Goal: Task Accomplishment & Management: Use online tool/utility

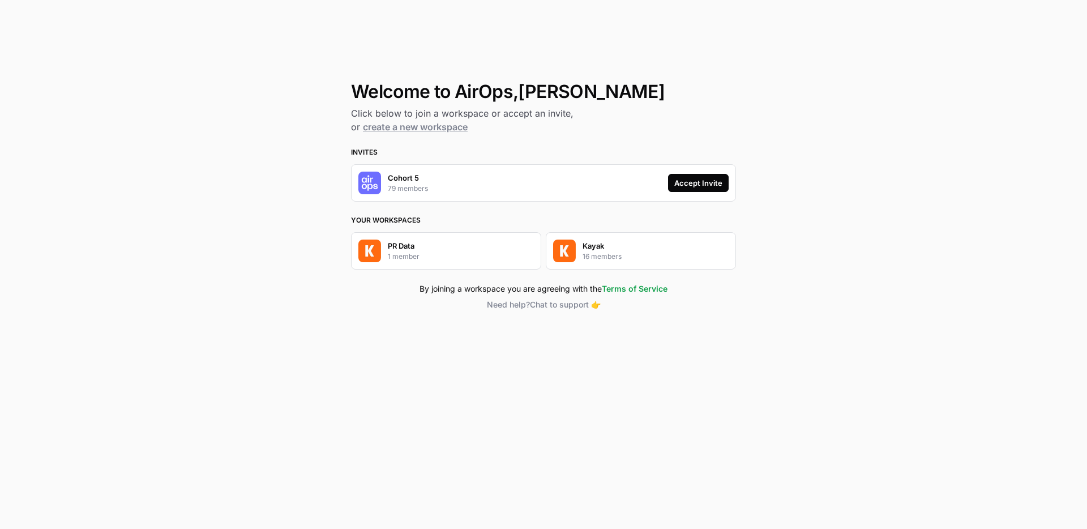
click at [566, 251] on img "button" at bounding box center [564, 250] width 23 height 23
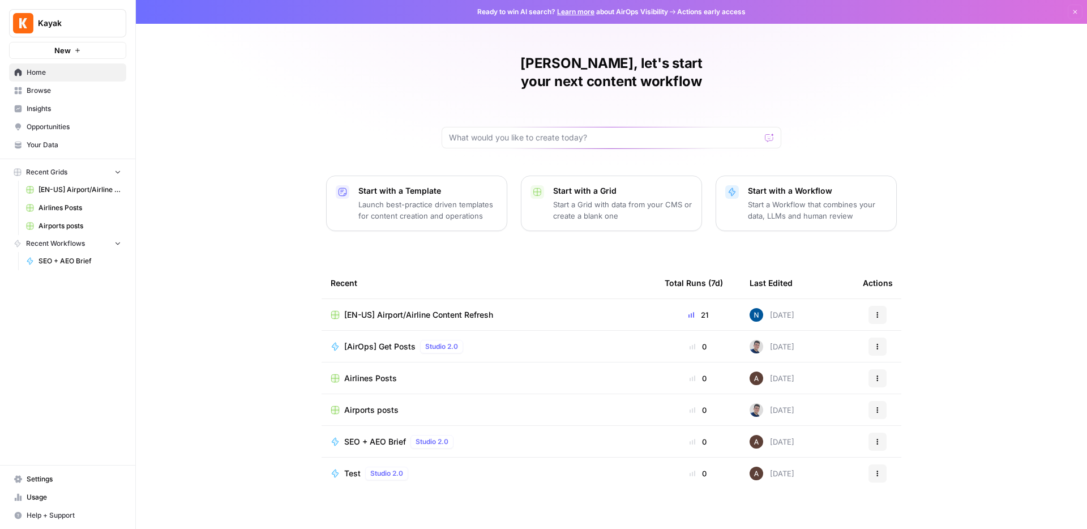
click at [65, 263] on span "SEO + AEO Brief" at bounding box center [80, 261] width 83 height 10
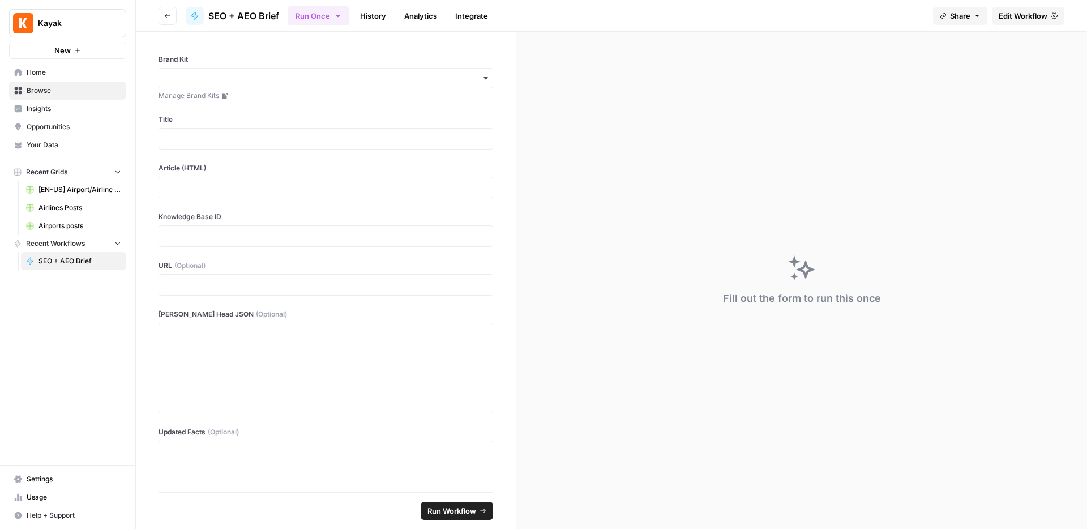
click at [389, 19] on link "History" at bounding box center [373, 16] width 40 height 18
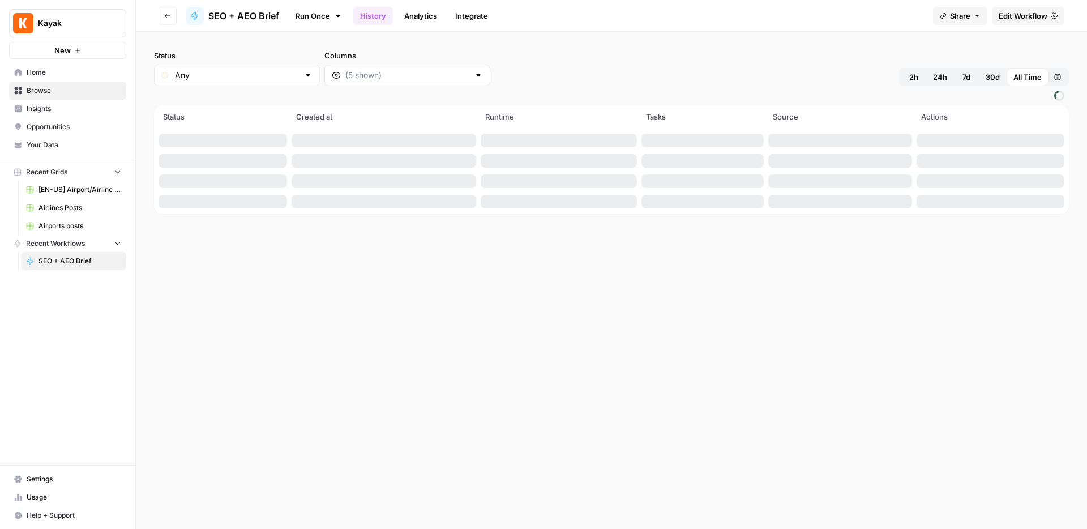
click at [410, 17] on link "Analytics" at bounding box center [420, 16] width 46 height 18
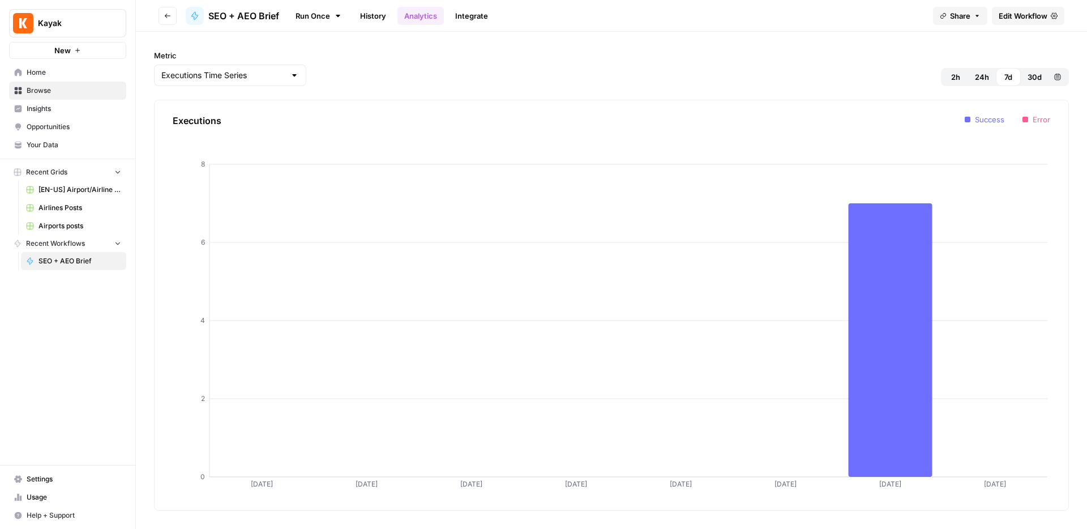
click at [464, 14] on link "Integrate" at bounding box center [471, 16] width 46 height 18
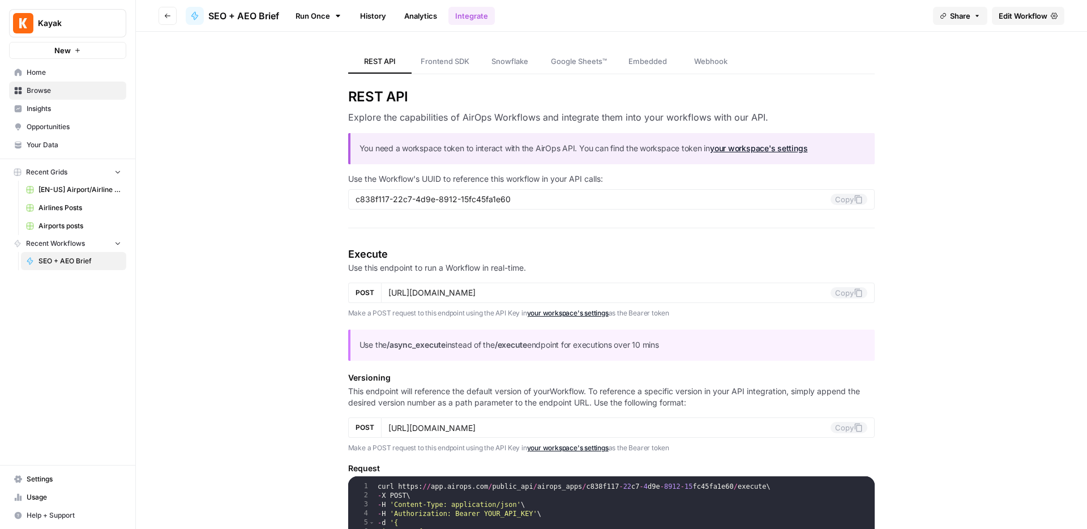
click at [1019, 13] on span "Edit Workflow" at bounding box center [1023, 15] width 49 height 11
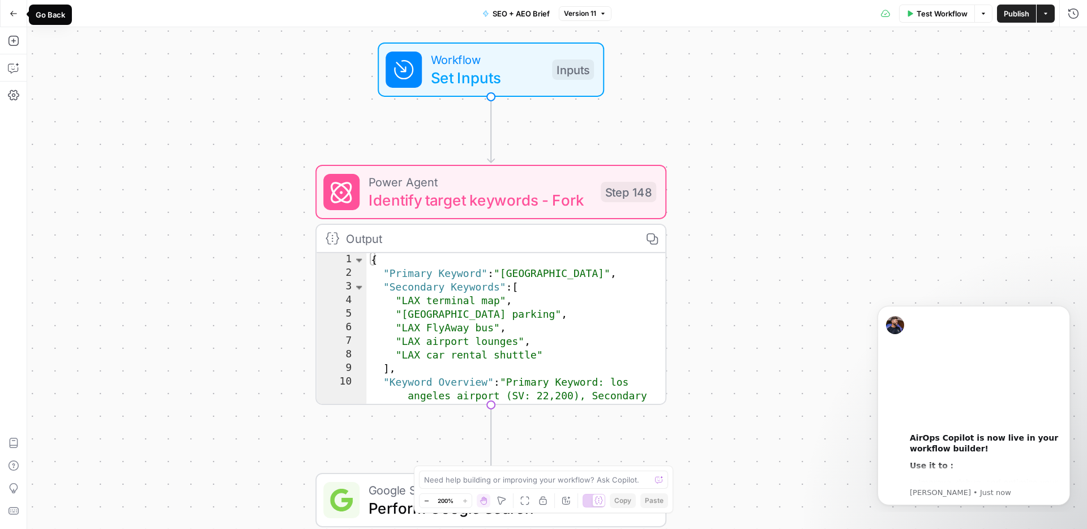
click at [14, 20] on button "Go Back" at bounding box center [13, 13] width 20 height 20
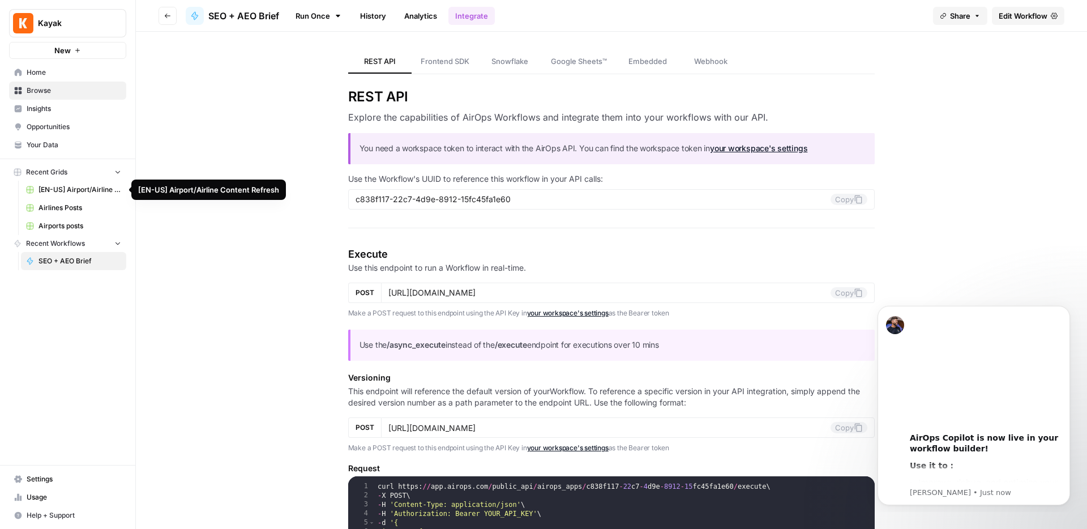
click at [65, 186] on span "[EN-US] Airport/Airline Content Refresh" at bounding box center [80, 190] width 83 height 10
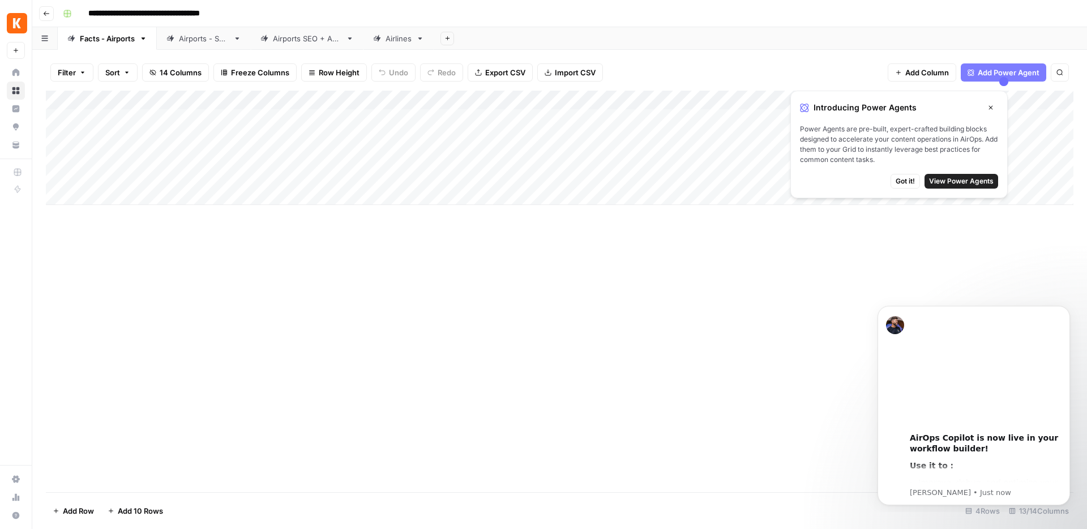
click at [800, 53] on div "Filter Sort 14 Columns Freeze Columns Row Height Undo Redo Export CSV Import CS…" at bounding box center [559, 289] width 1055 height 479
click at [224, 46] on link "Airports - SEO" at bounding box center [204, 38] width 94 height 23
click at [290, 52] on div "Filter Sort 20 Columns Freeze Columns Row Height Undo Redo Export CSV Import CS…" at bounding box center [559, 289] width 1055 height 479
click at [379, 47] on link "Airlines" at bounding box center [398, 38] width 70 height 23
click at [906, 179] on span "Got it!" at bounding box center [905, 181] width 19 height 10
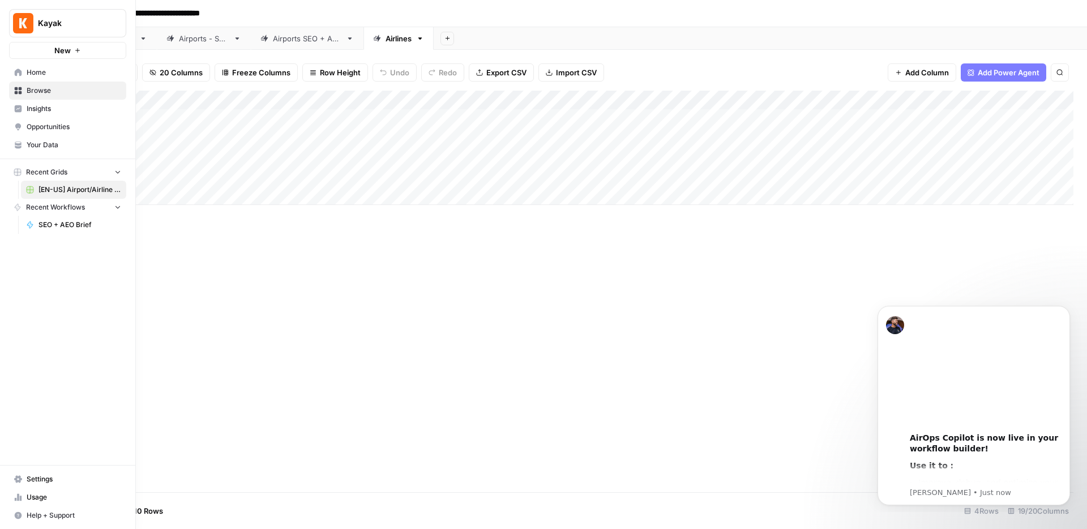
click at [48, 208] on span "Recent Workflows" at bounding box center [55, 207] width 59 height 10
click at [110, 207] on button "Recent Workflows" at bounding box center [67, 207] width 117 height 17
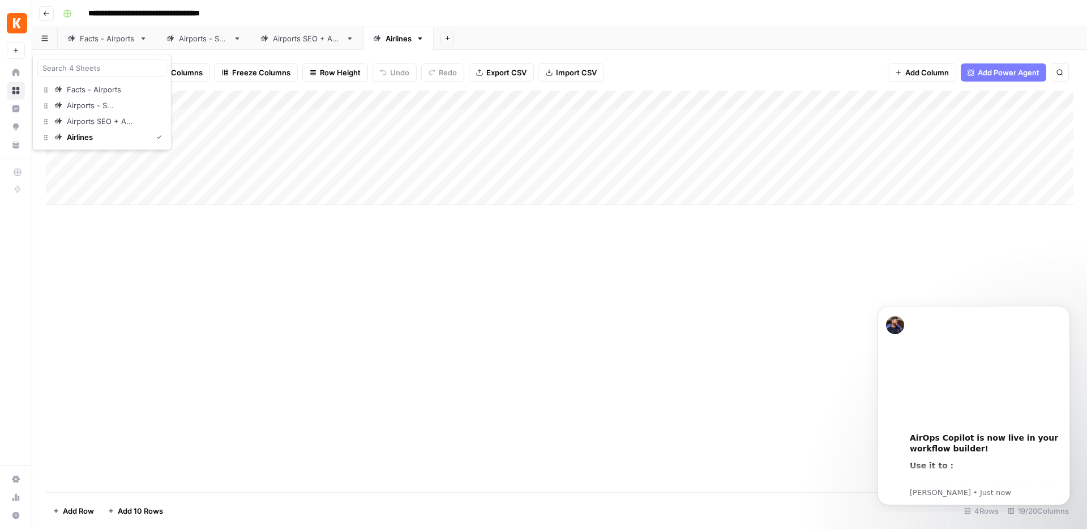
click at [50, 39] on button "button" at bounding box center [44, 38] width 25 height 22
click at [91, 96] on button "Facts - Airports" at bounding box center [101, 90] width 129 height 16
click at [200, 43] on div "Airports - SEO" at bounding box center [204, 38] width 50 height 11
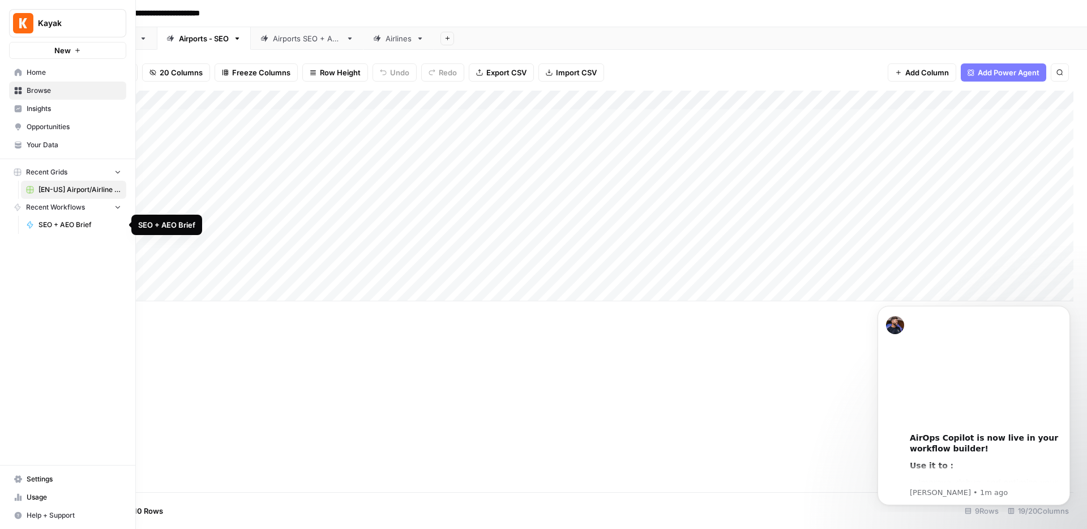
click at [70, 224] on span "SEO + AEO Brief" at bounding box center [80, 225] width 83 height 10
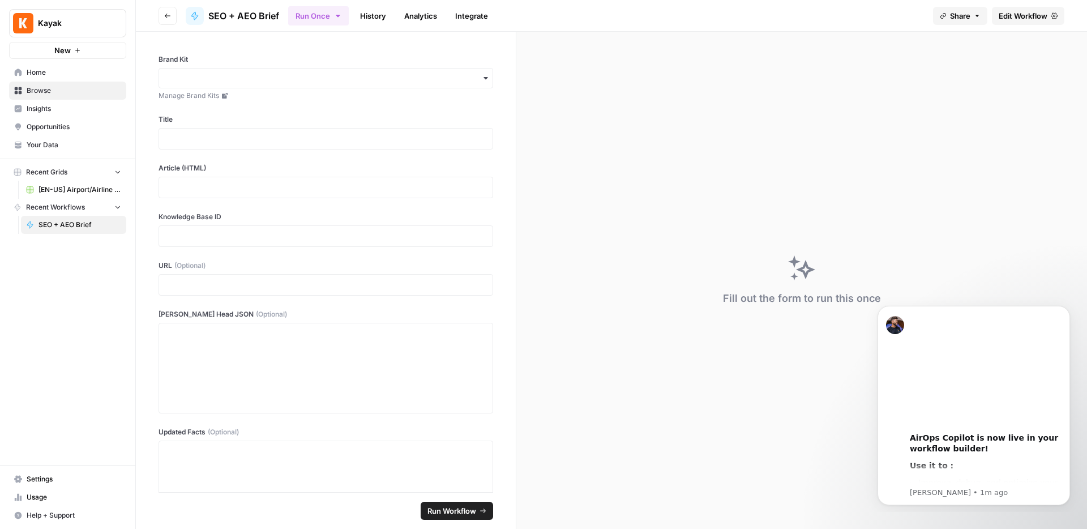
click at [1011, 15] on span "Edit Workflow" at bounding box center [1023, 15] width 49 height 11
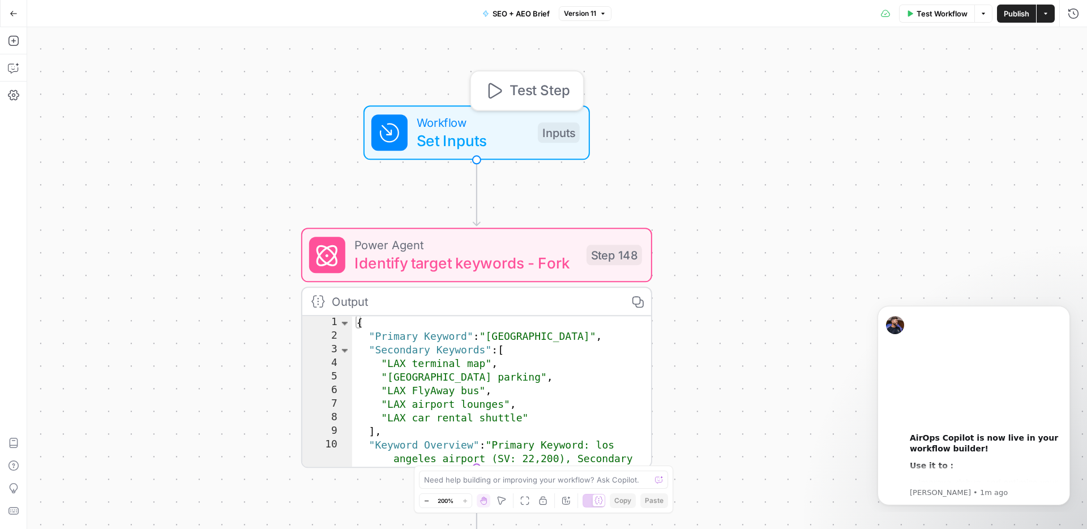
click at [539, 130] on div "Inputs" at bounding box center [559, 132] width 42 height 20
click at [1068, 309] on icon "Dismiss notification" at bounding box center [1067, 309] width 6 height 6
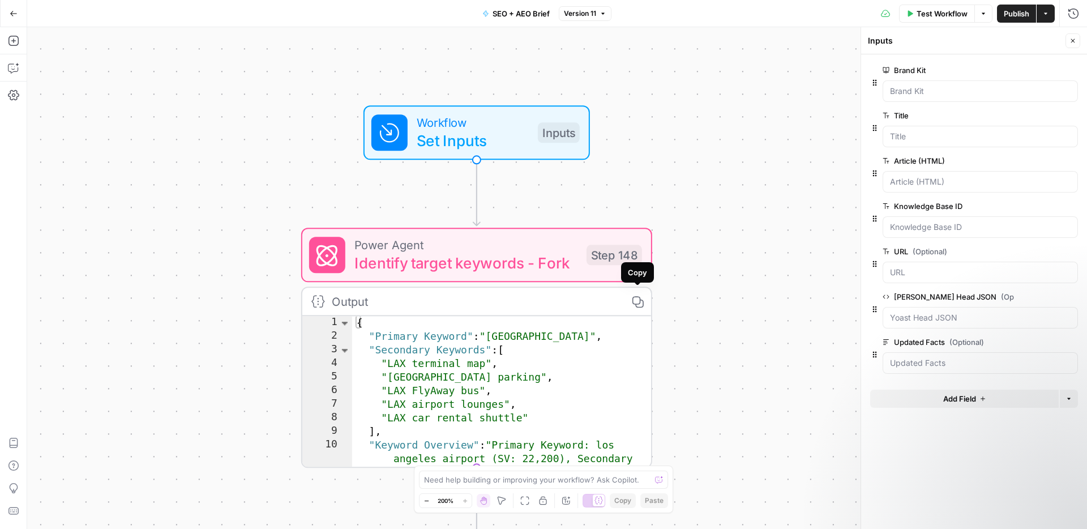
click at [536, 256] on span "Identify target keywords - Fork" at bounding box center [465, 262] width 223 height 23
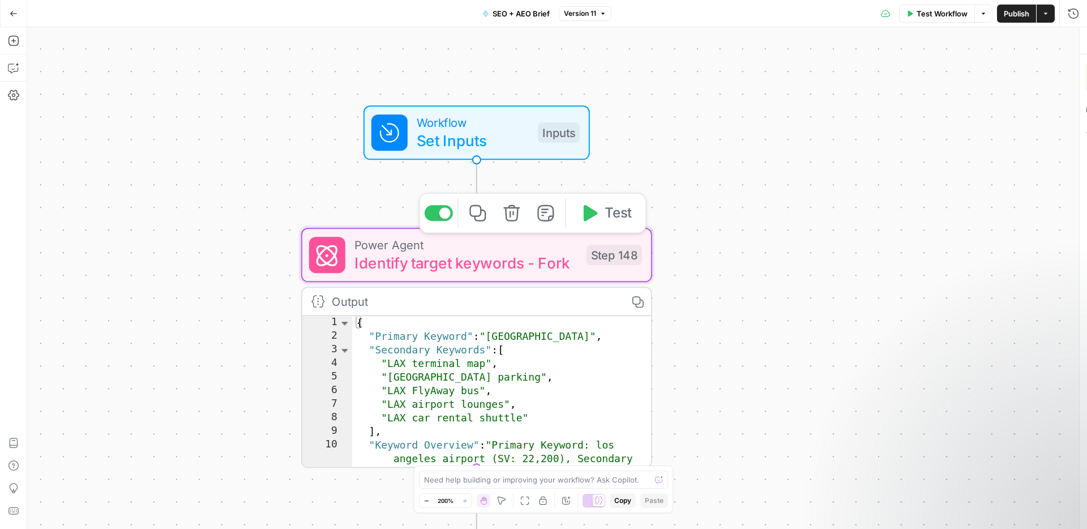
type textarea "Identify target keywords - Fork"
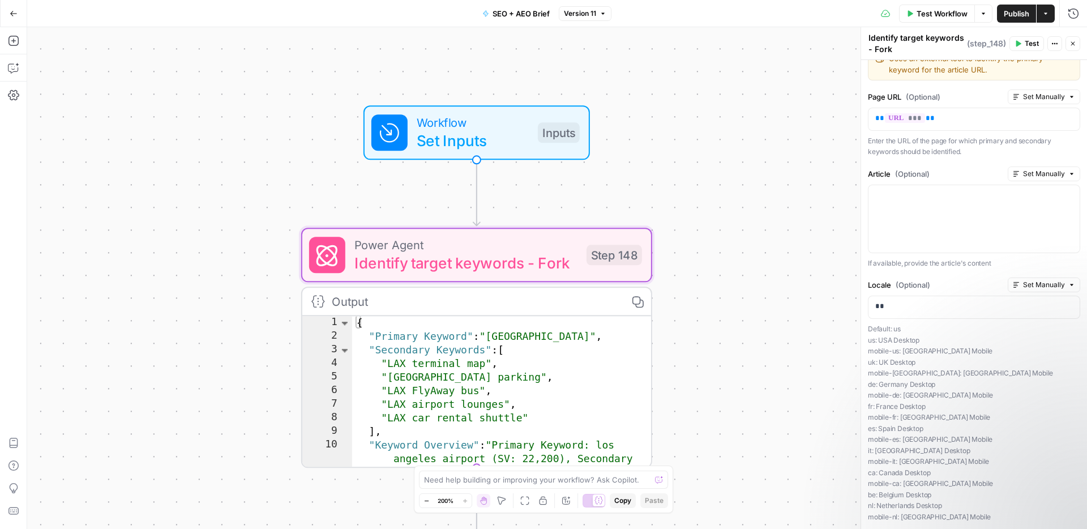
scroll to position [93, 0]
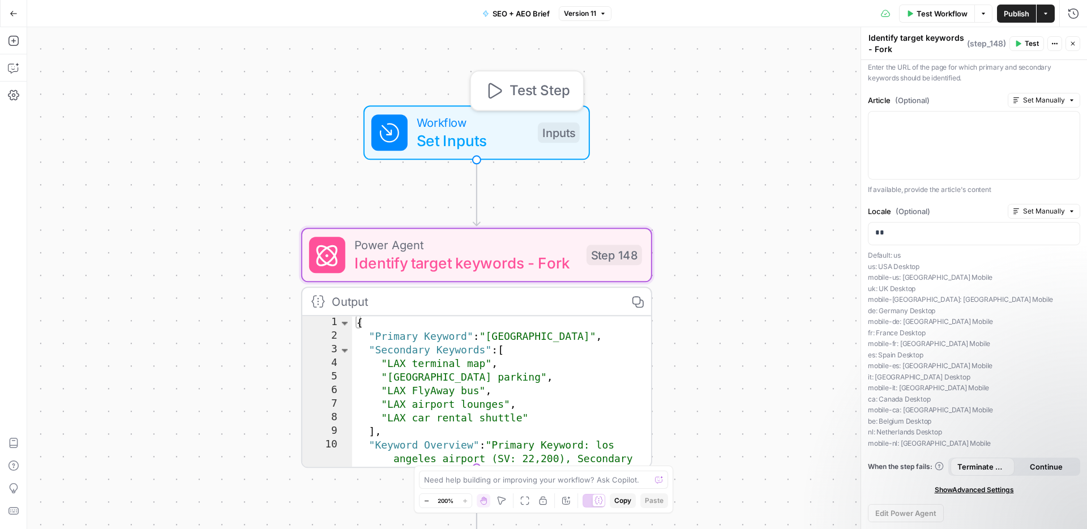
click at [529, 142] on div "Workflow Set Inputs Inputs Test Step" at bounding box center [475, 132] width 208 height 39
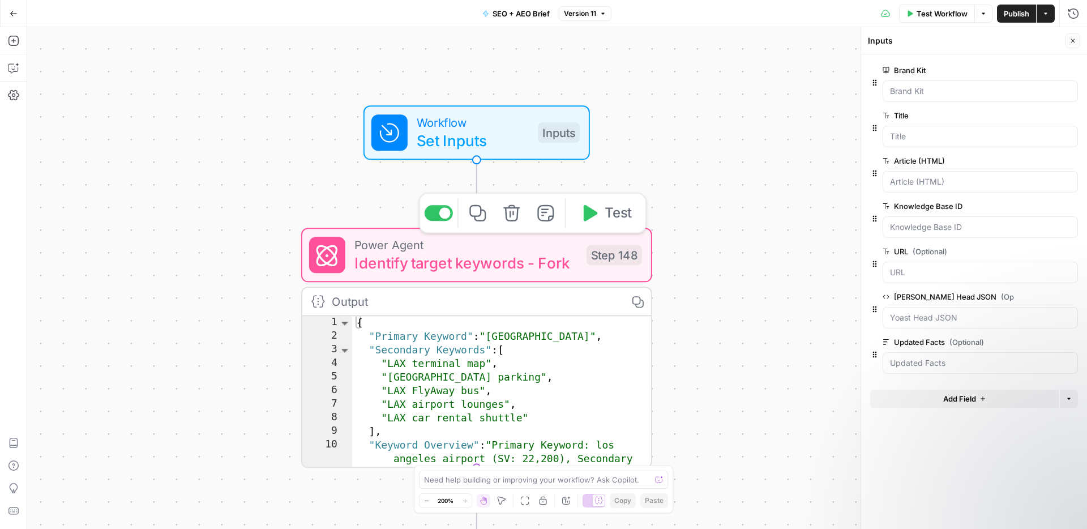
click at [534, 257] on span "Identify target keywords - Fork" at bounding box center [465, 262] width 223 height 23
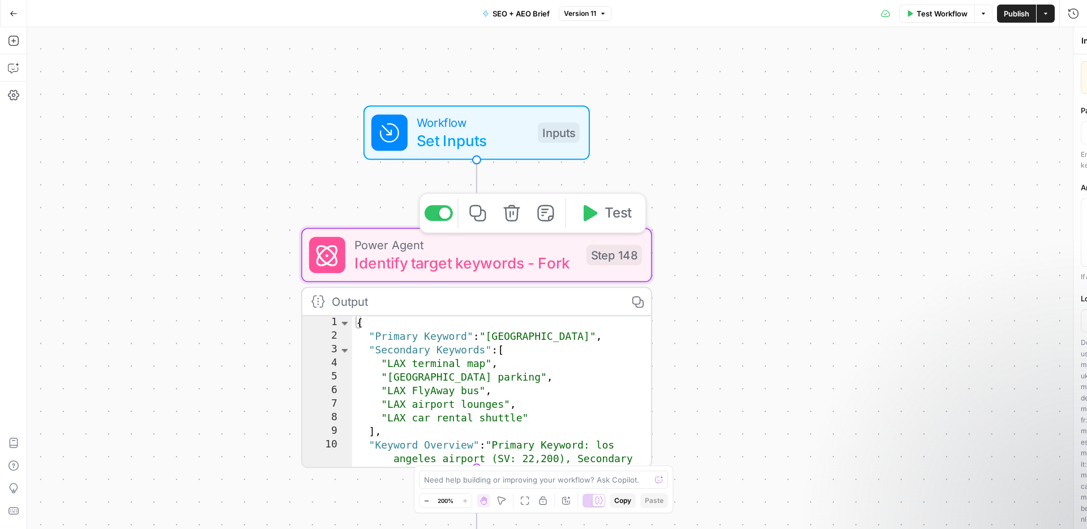
type textarea "Identify target keywords - Fork"
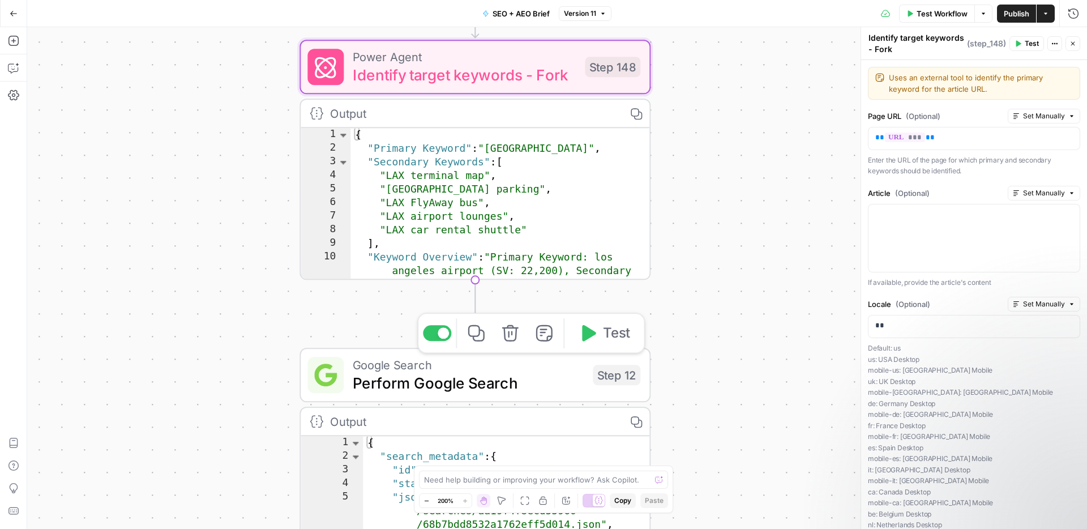
click at [559, 370] on span "Google Search" at bounding box center [468, 365] width 231 height 18
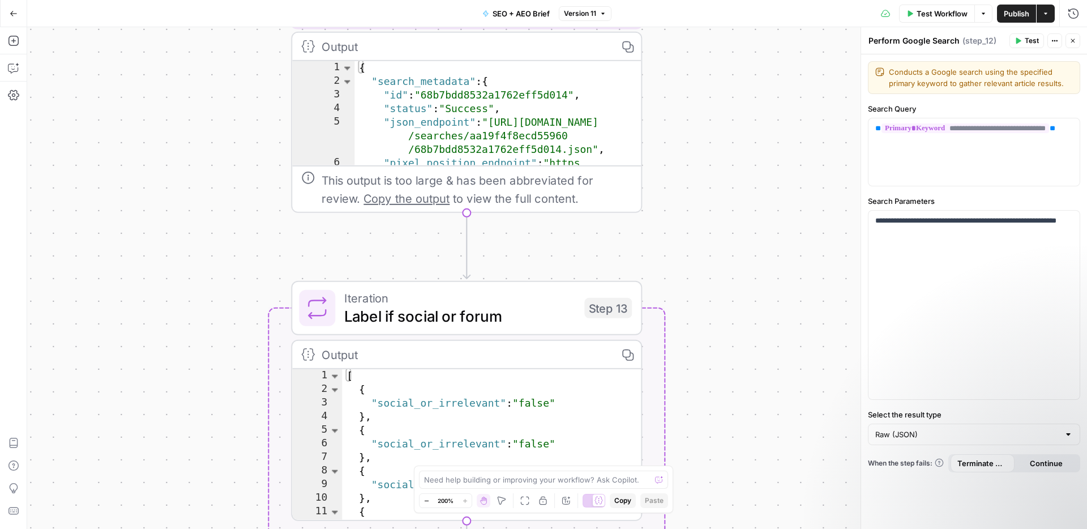
click at [486, 318] on span "Label if social or forum" at bounding box center [459, 316] width 231 height 23
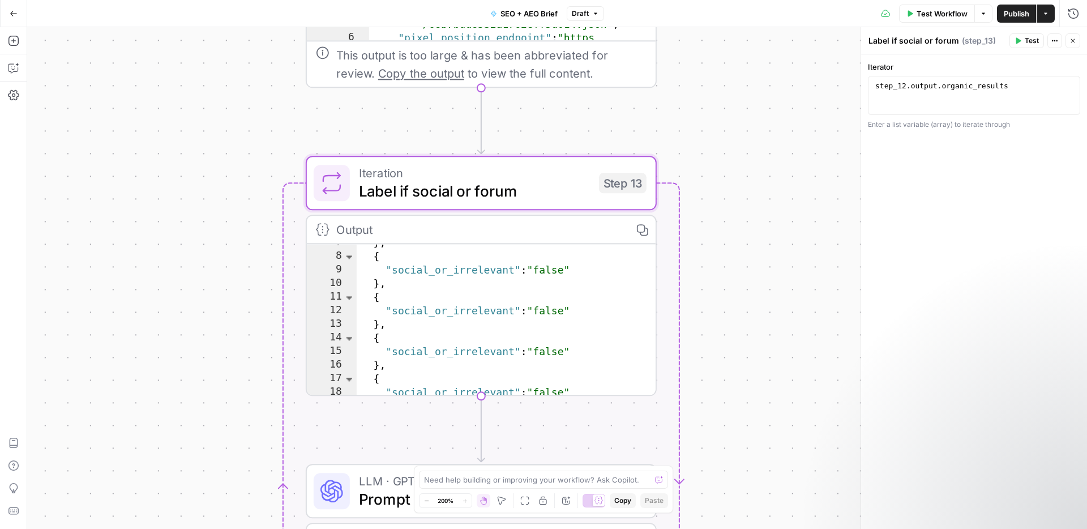
scroll to position [81, 0]
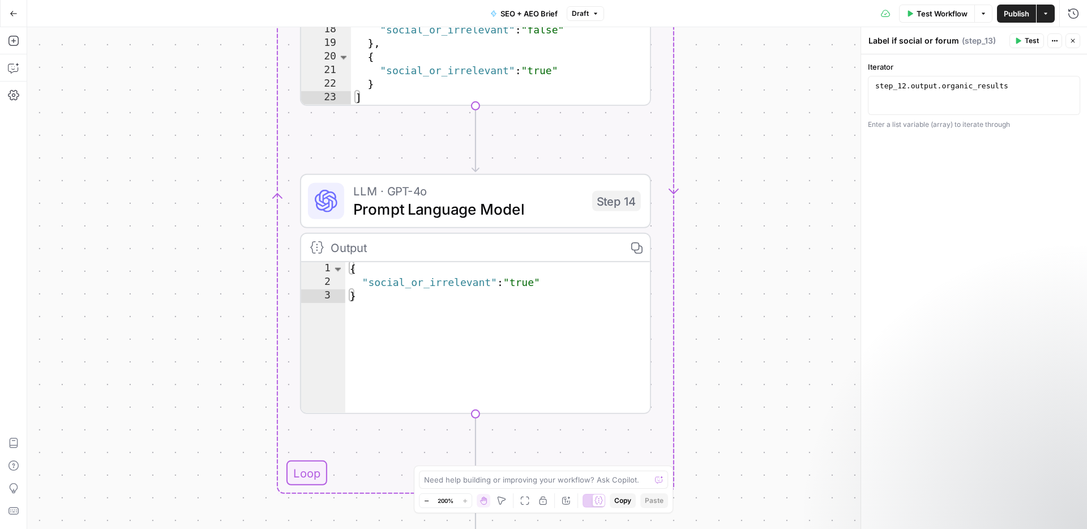
click at [508, 214] on span "Prompt Language Model" at bounding box center [468, 209] width 230 height 23
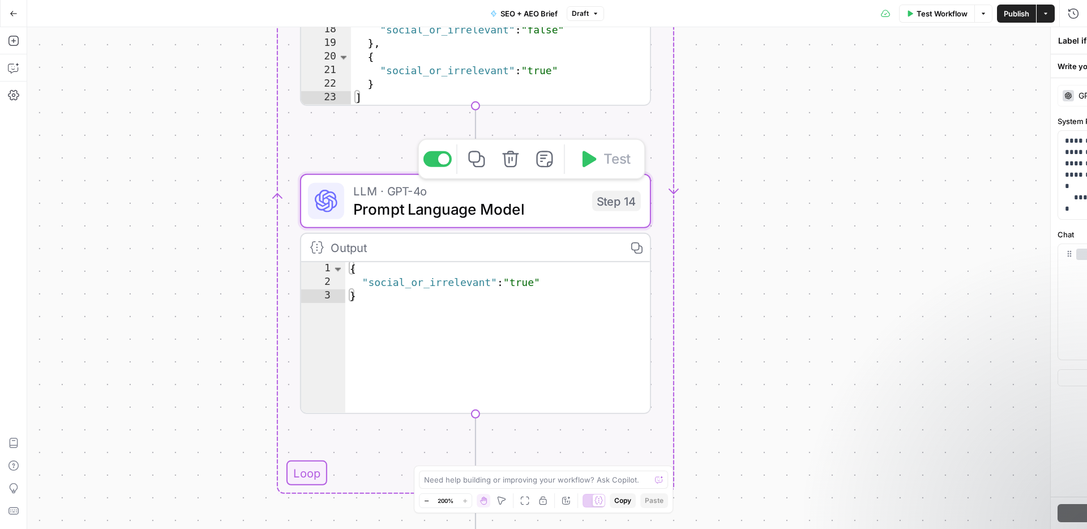
type textarea "Prompt Language Model"
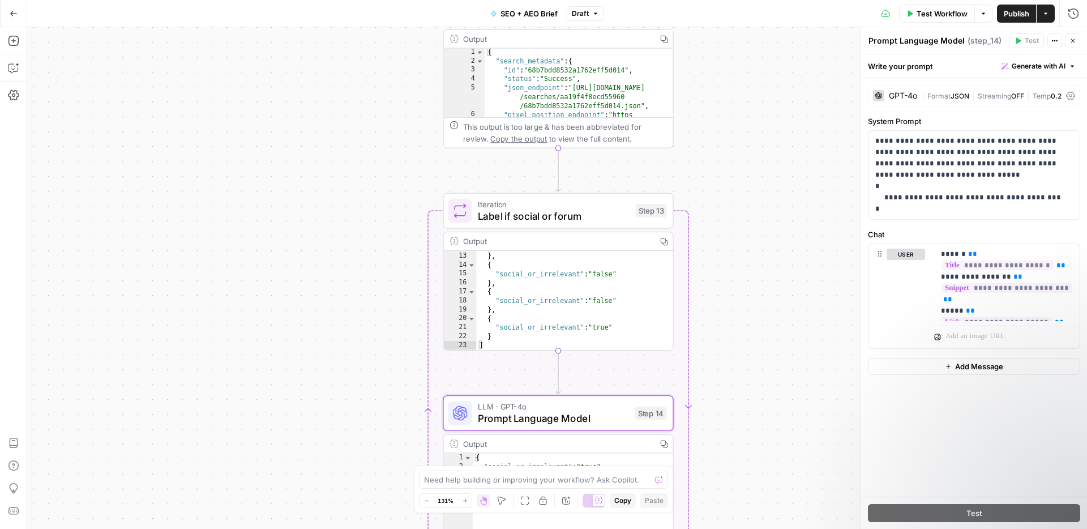
scroll to position [1, 0]
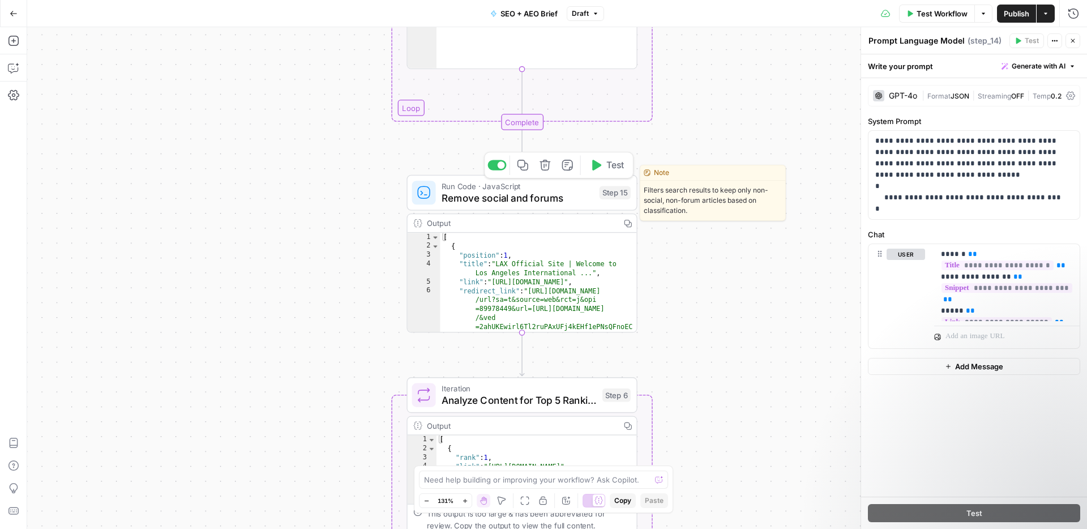
click at [512, 192] on span "Remove social and forums" at bounding box center [518, 197] width 152 height 15
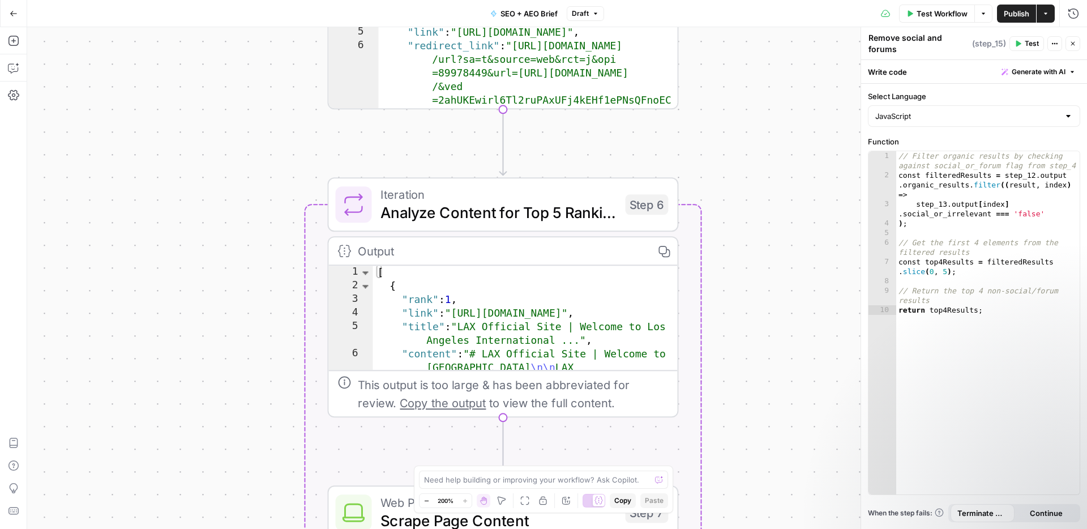
click at [543, 213] on span "Analyze Content for Top 5 Ranking Pages" at bounding box center [498, 212] width 236 height 23
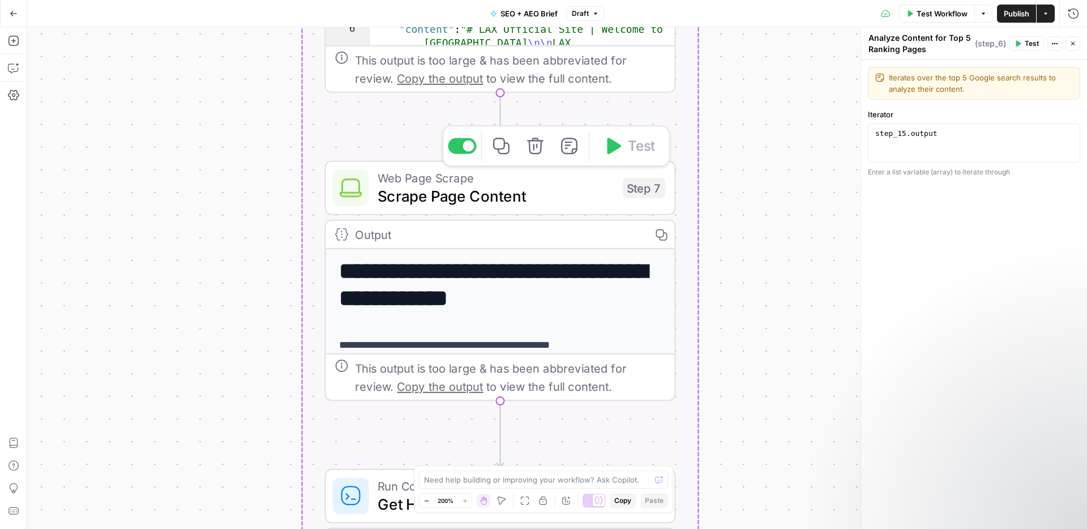
click at [591, 201] on span "Scrape Page Content" at bounding box center [496, 196] width 236 height 23
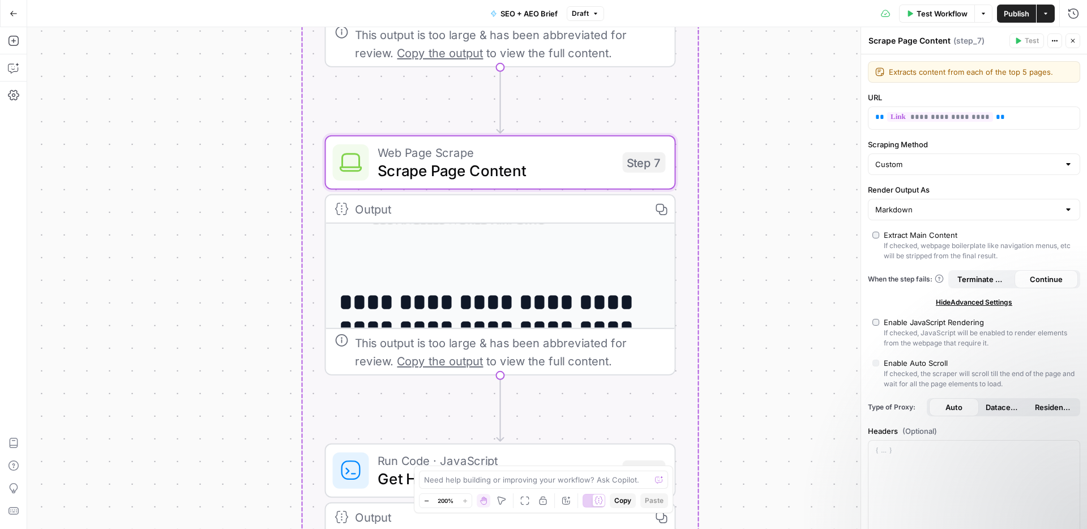
scroll to position [186, 0]
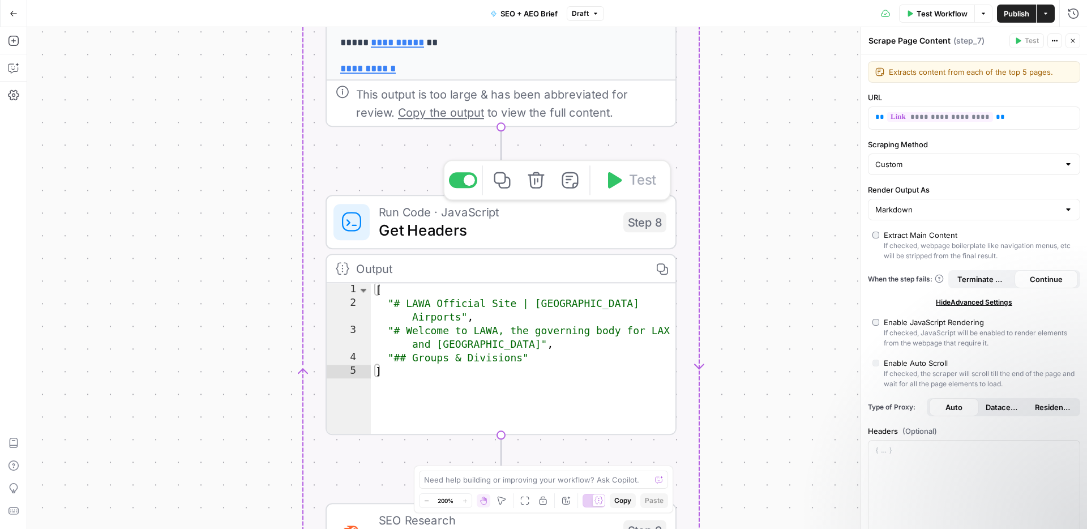
click at [498, 220] on span "Get Headers" at bounding box center [497, 230] width 236 height 23
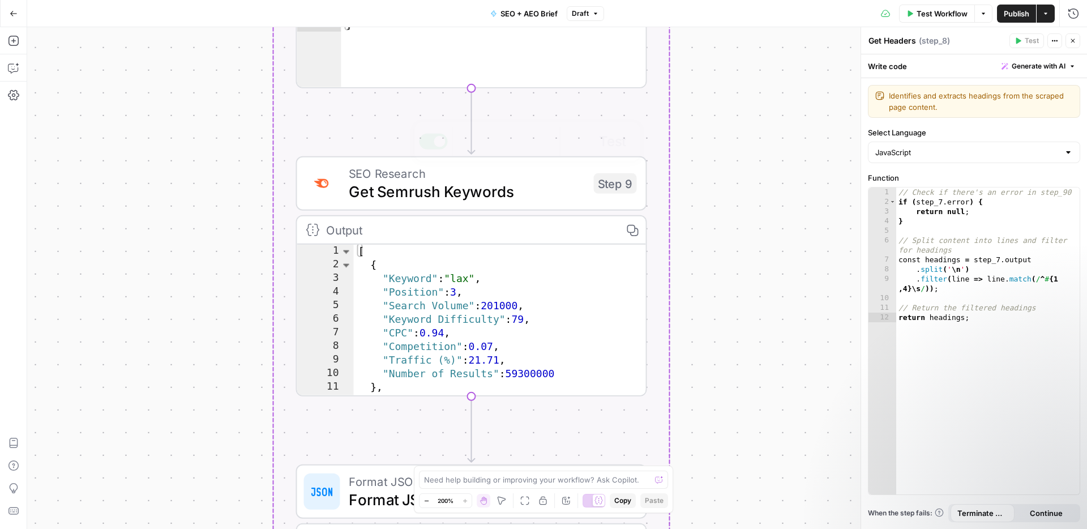
click at [497, 202] on span "Get Semrush Keywords" at bounding box center [467, 191] width 236 height 23
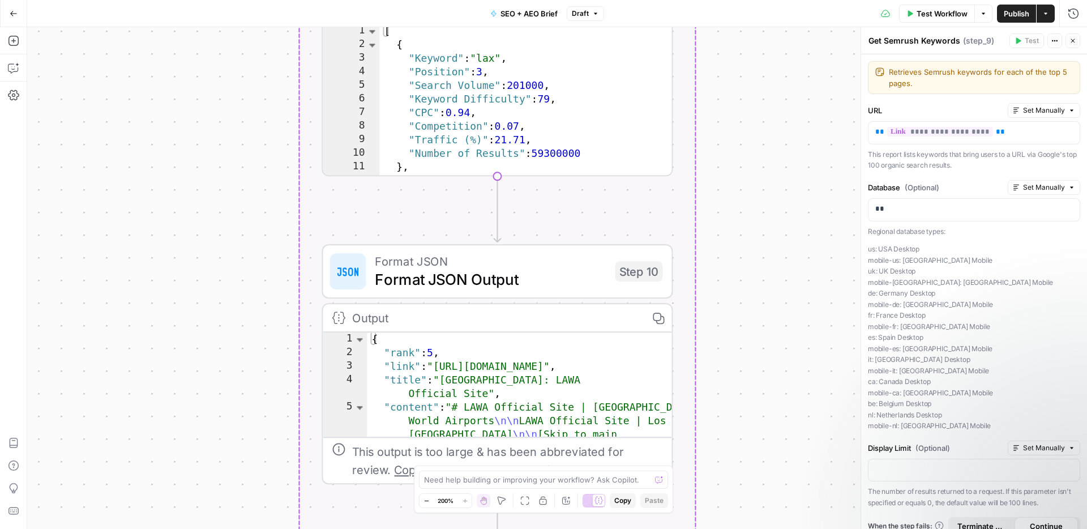
click at [570, 266] on span "Format JSON" at bounding box center [490, 261] width 231 height 18
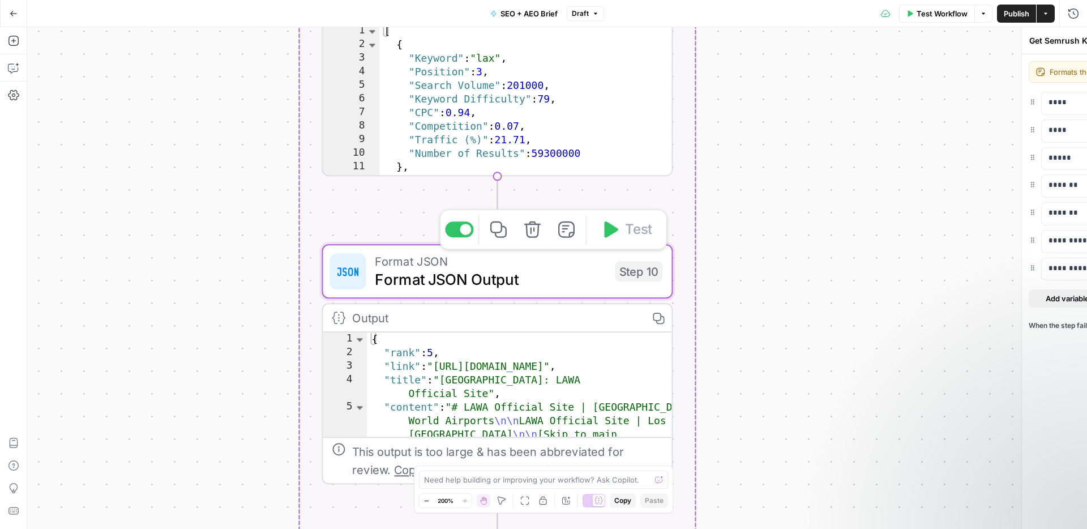
type textarea "Format JSON Output"
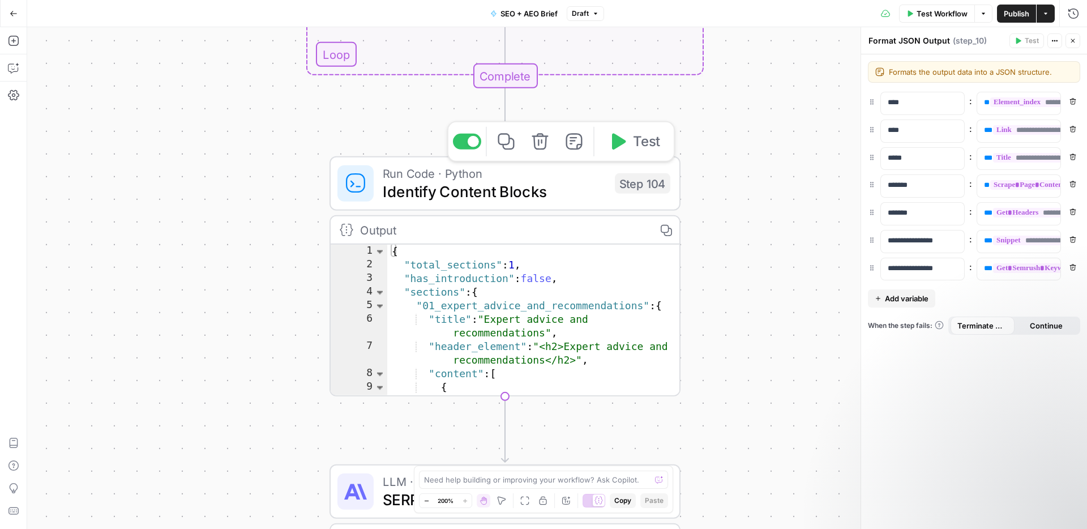
click at [567, 199] on span "Identify Content Blocks" at bounding box center [494, 191] width 223 height 23
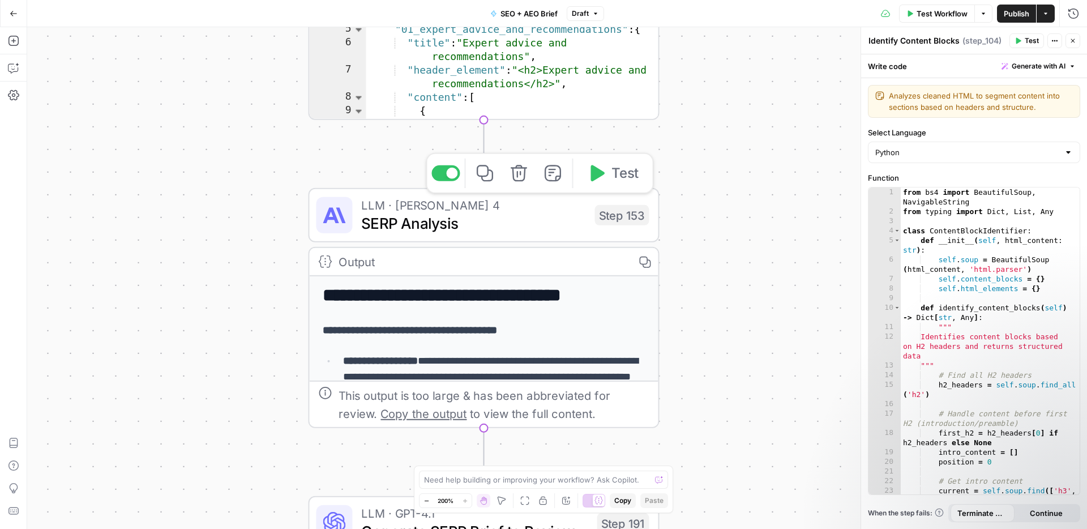
click at [489, 211] on span "LLM · [PERSON_NAME] 4" at bounding box center [473, 205] width 224 height 18
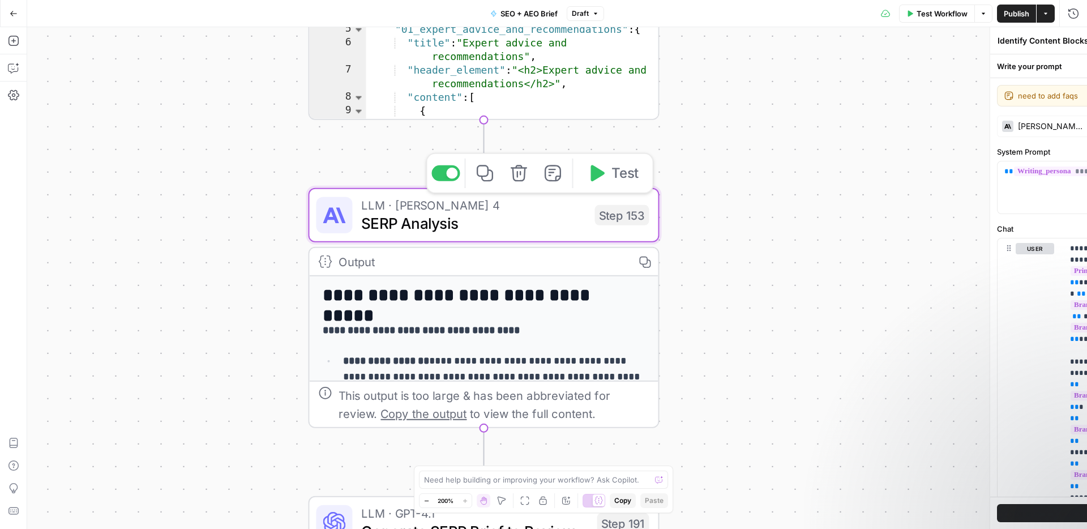
type textarea "SERP Analysis"
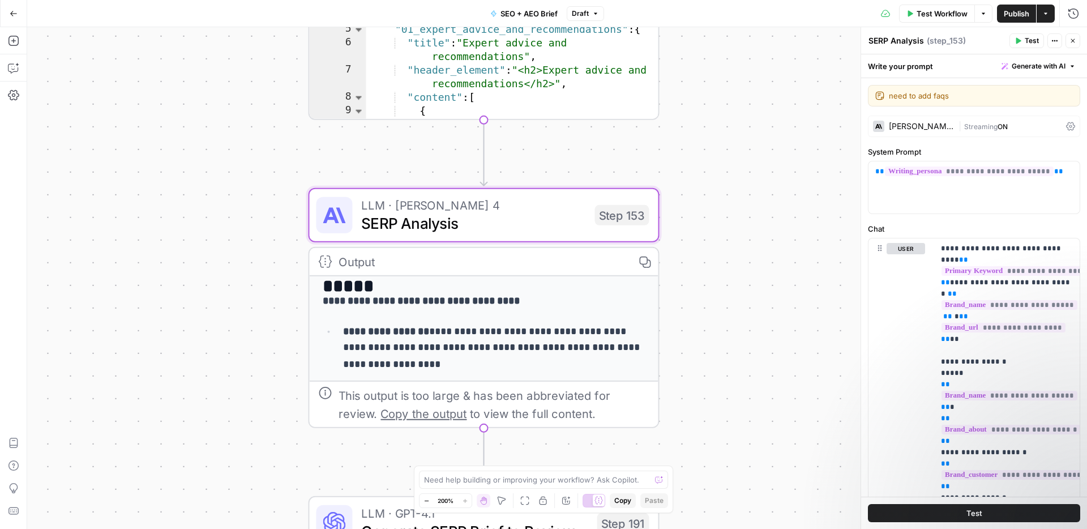
scroll to position [0, 0]
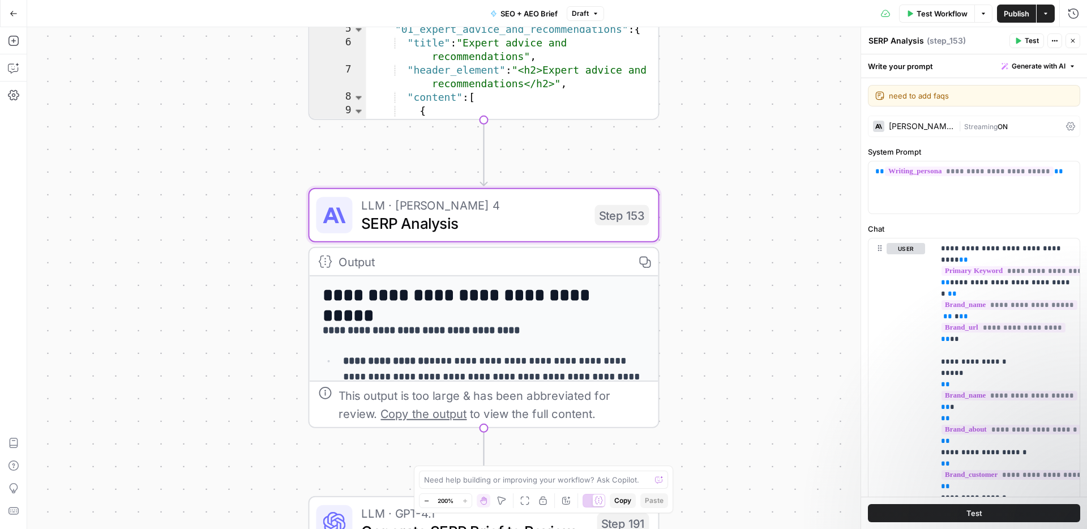
click at [522, 313] on div "**********" at bounding box center [483, 514] width 349 height 476
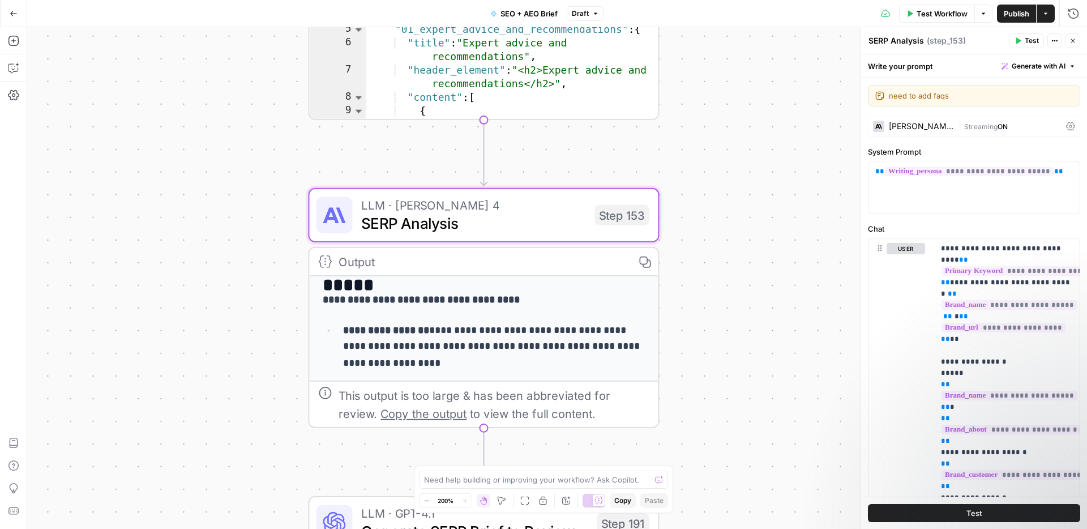
scroll to position [18, 0]
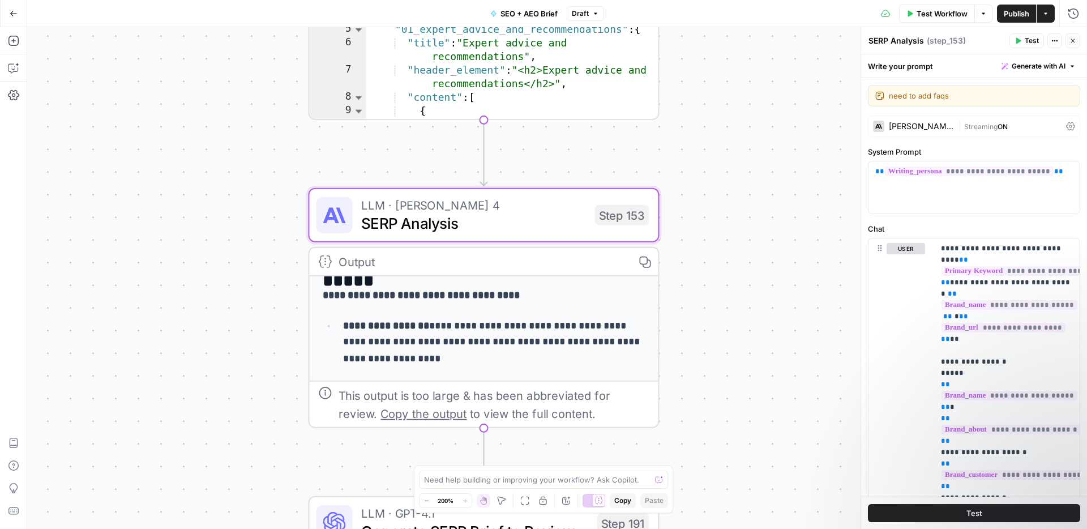
click at [521, 231] on span "SERP Analysis" at bounding box center [473, 223] width 224 height 23
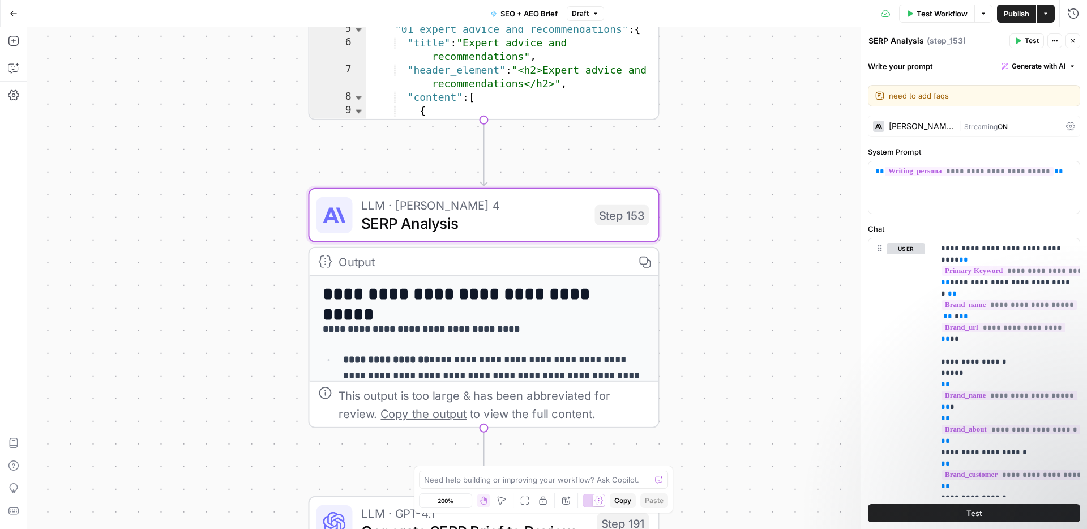
scroll to position [0, 0]
click at [371, 263] on div "Output" at bounding box center [481, 262] width 285 height 18
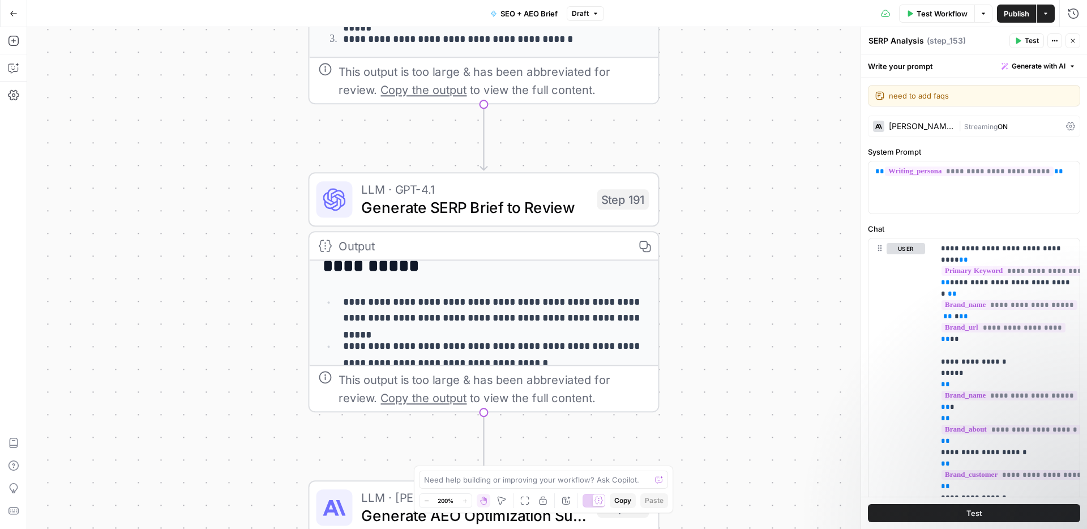
scroll to position [131, 0]
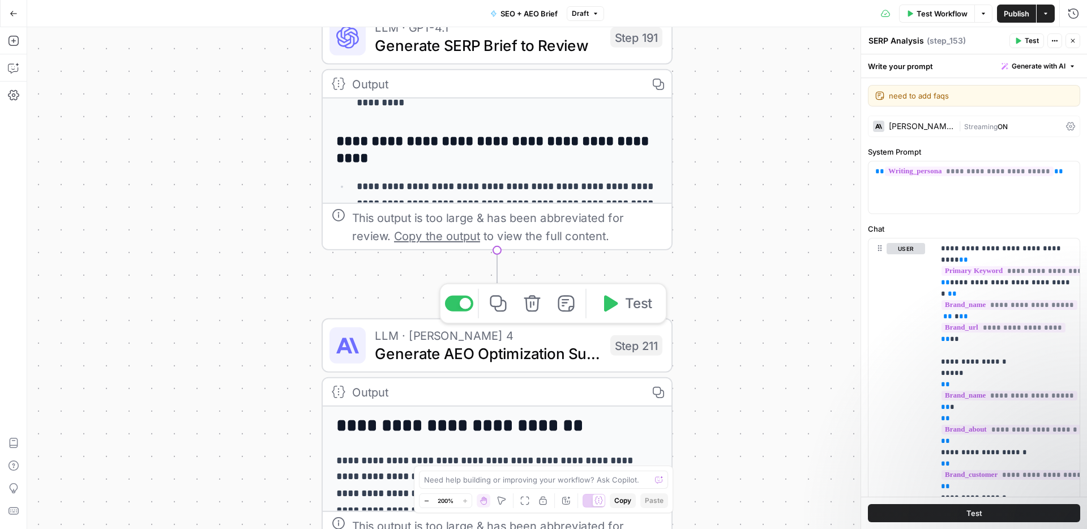
click at [525, 349] on span "Generate AEO Optimization Suggestions" at bounding box center [488, 353] width 226 height 23
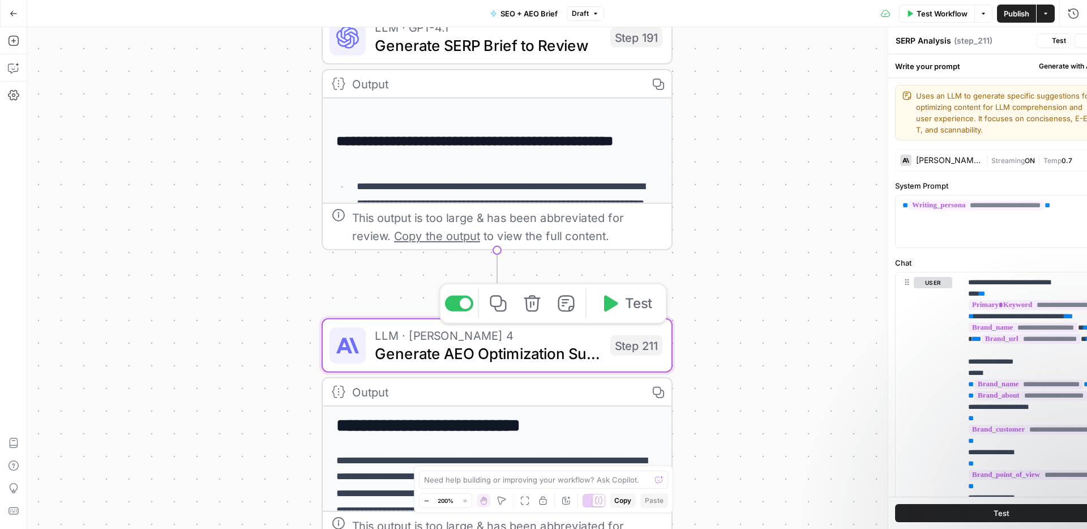
type textarea "Generate AEO Optimization Suggestions"
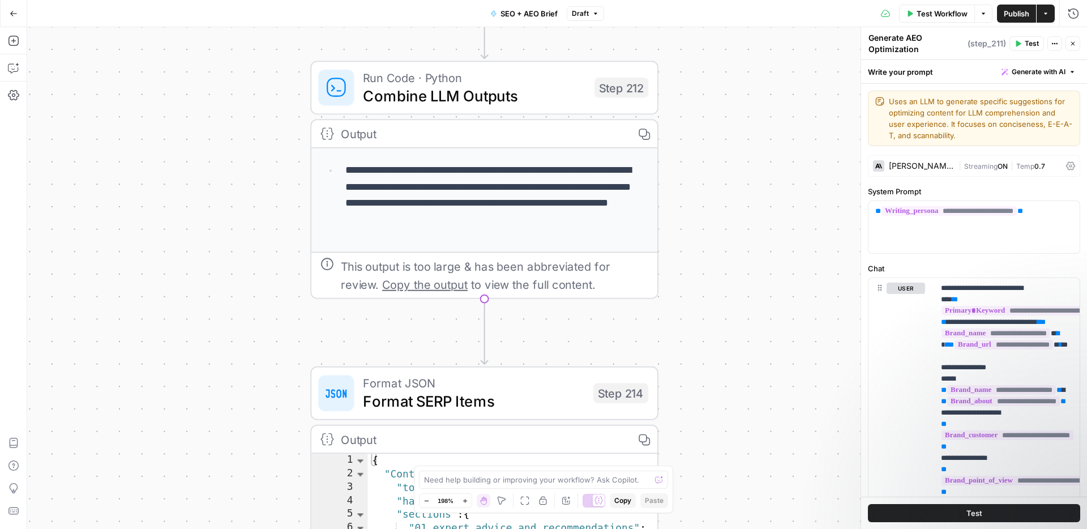
scroll to position [134, 0]
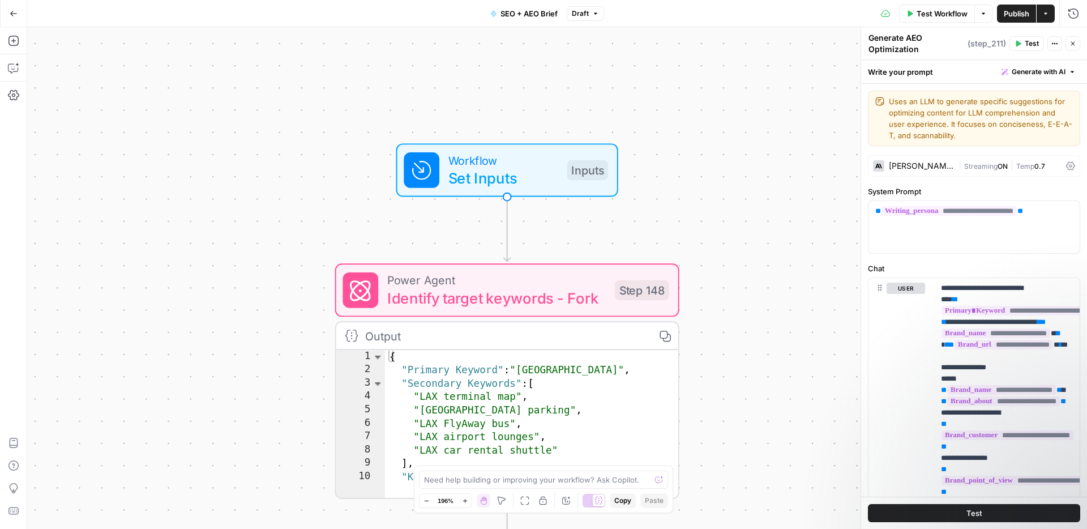
click at [936, 13] on span "Test Workflow" at bounding box center [942, 13] width 51 height 11
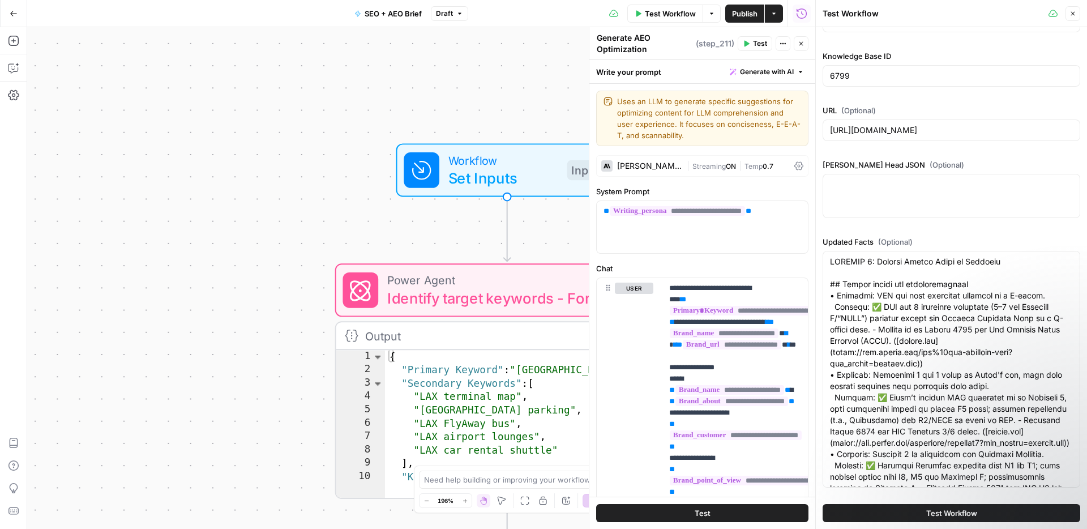
scroll to position [144, 0]
click at [278, 210] on div "Workflow Set Inputs Inputs Power Agent Identify target keywords - Fork Step 148…" at bounding box center [421, 278] width 788 height 502
click at [1075, 17] on button "Close" at bounding box center [1073, 13] width 15 height 15
type input "<h2>Expert advice and recommendations</h2><p>Expert travel writer Stefanie Wald…"
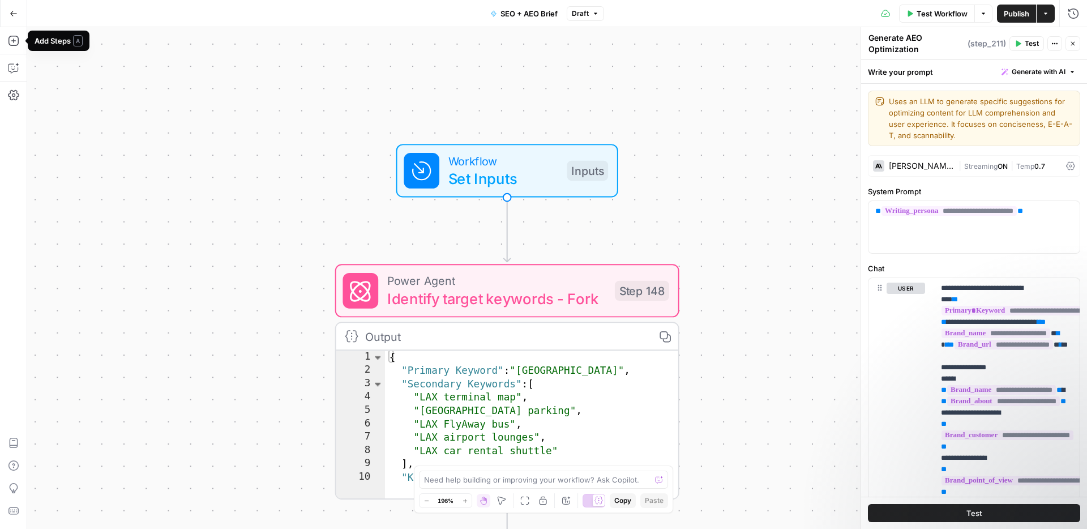
click at [14, 15] on icon "button" at bounding box center [14, 14] width 8 height 8
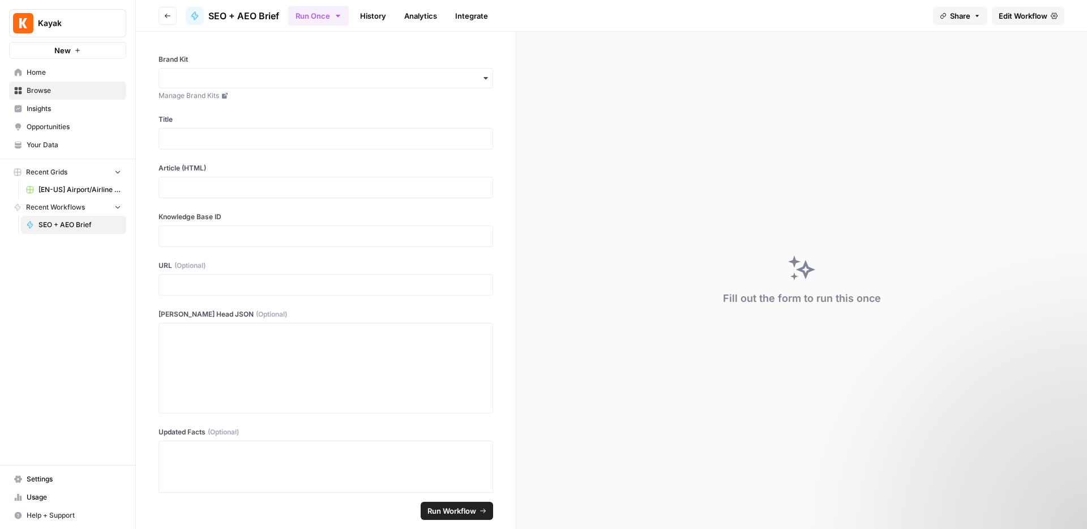
click at [72, 106] on span "Insights" at bounding box center [74, 109] width 95 height 10
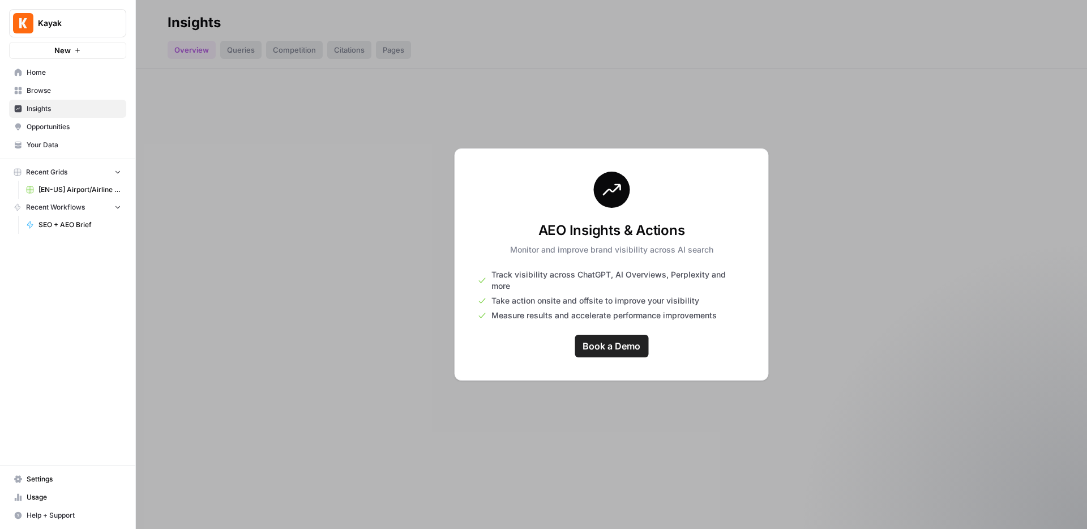
click at [72, 126] on span "Opportunities" at bounding box center [74, 127] width 95 height 10
click at [74, 141] on span "Your Data" at bounding box center [74, 145] width 95 height 10
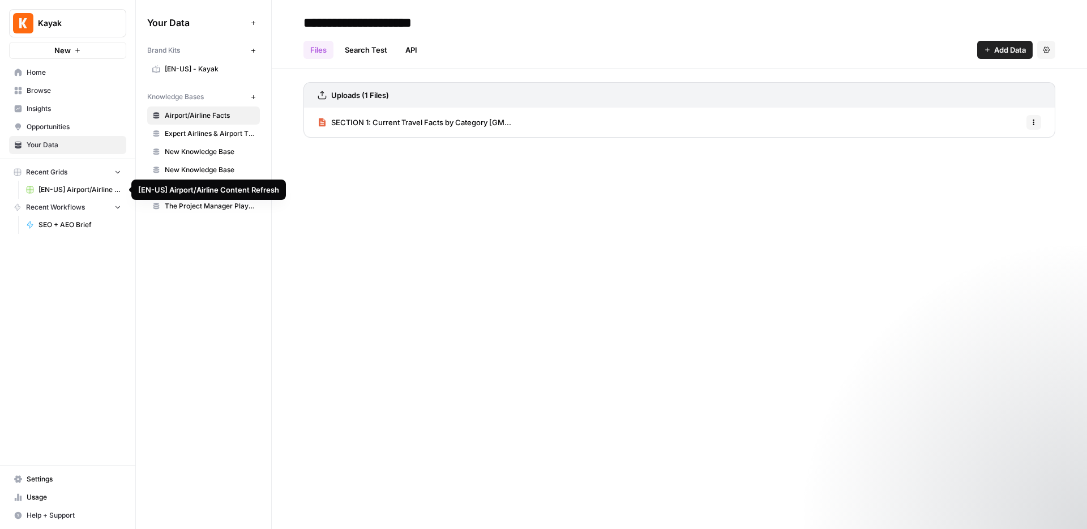
click at [82, 190] on span "[EN-US] Airport/Airline Content Refresh" at bounding box center [80, 190] width 83 height 10
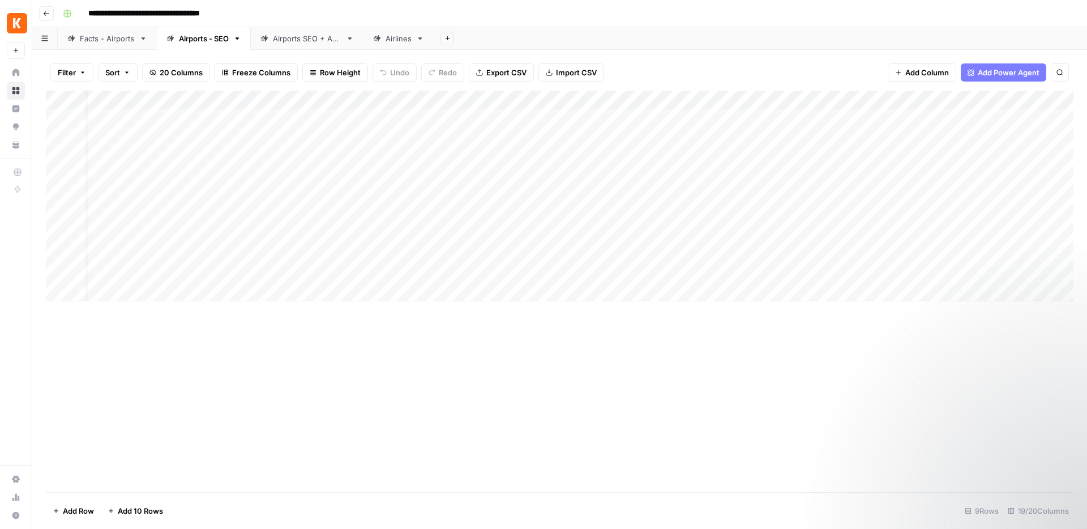
scroll to position [0, 23]
click at [784, 102] on div "Add Column" at bounding box center [560, 196] width 1028 height 211
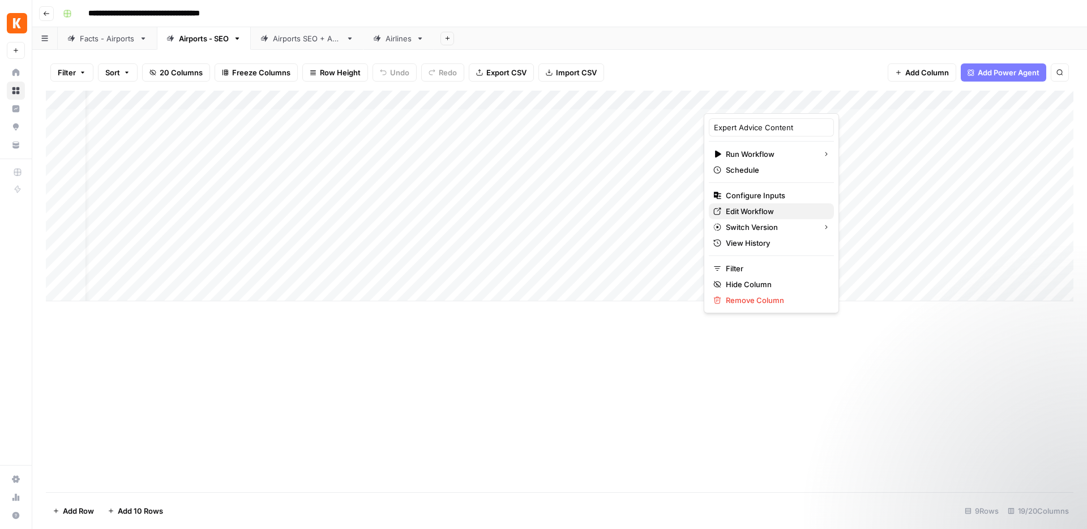
click at [750, 207] on span "Edit Workflow" at bounding box center [775, 211] width 99 height 11
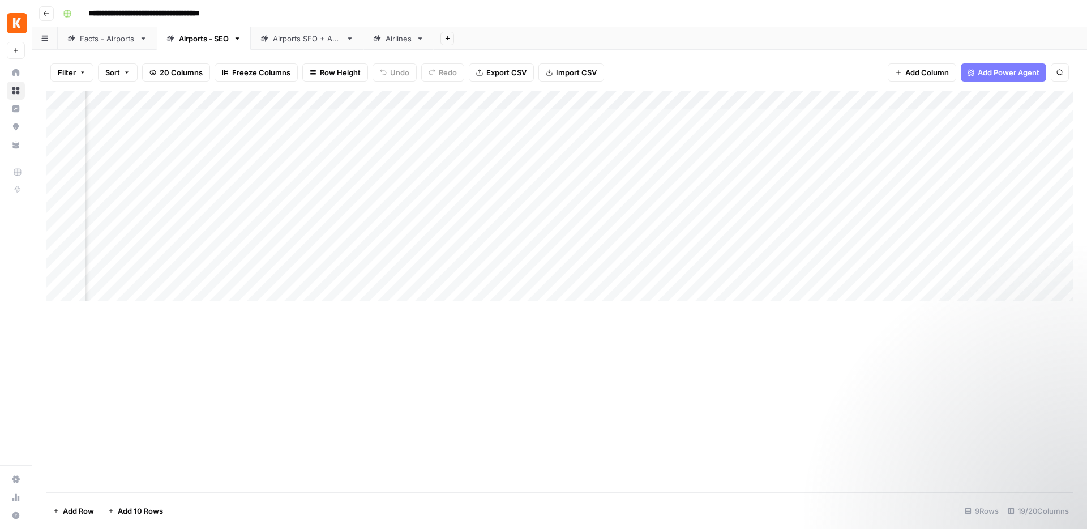
scroll to position [0, 296]
click at [716, 102] on div "Add Column" at bounding box center [560, 196] width 1028 height 211
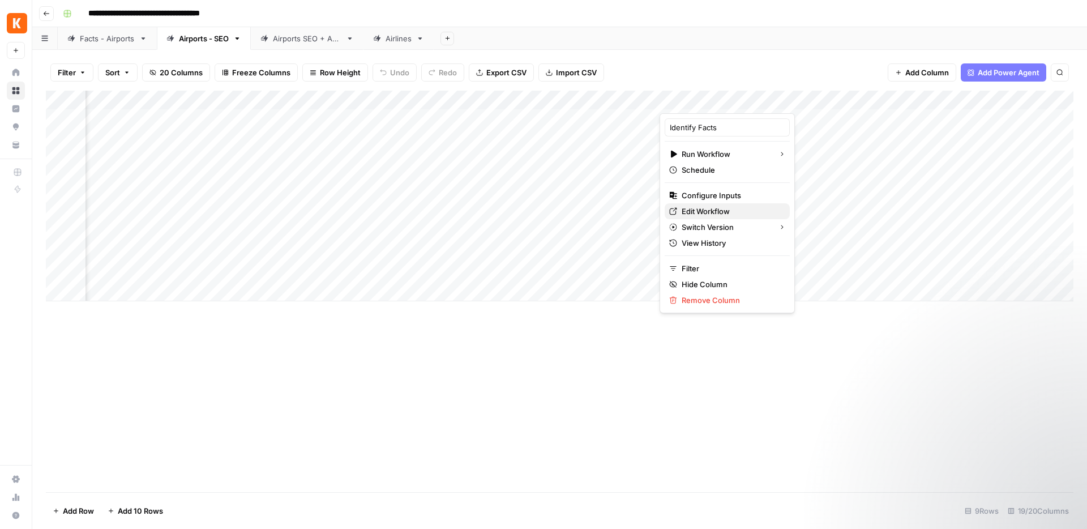
click at [707, 207] on span "Edit Workflow" at bounding box center [731, 211] width 99 height 11
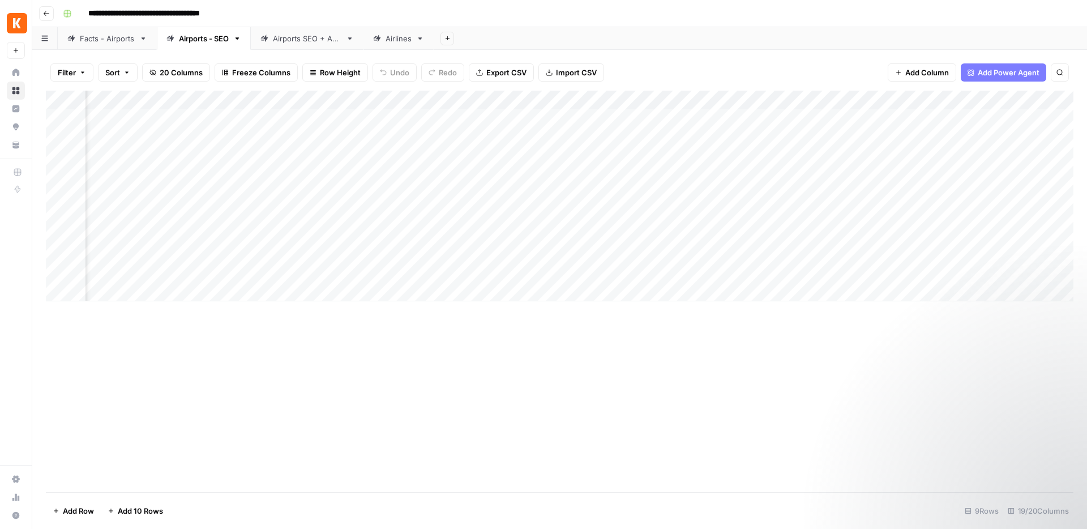
scroll to position [0, 1226]
click at [781, 98] on div "Add Column" at bounding box center [560, 196] width 1028 height 211
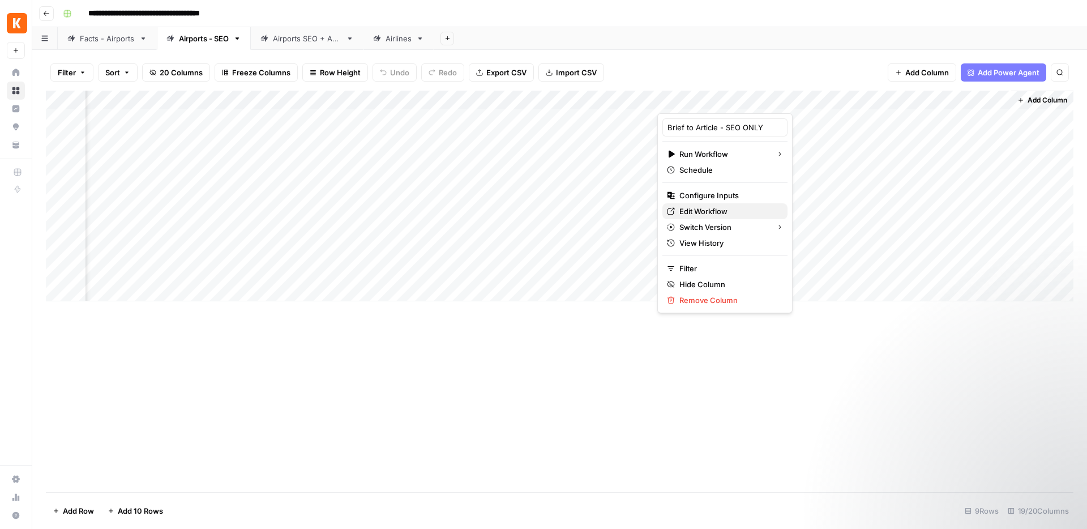
click at [703, 204] on link "Edit Workflow" at bounding box center [724, 211] width 125 height 16
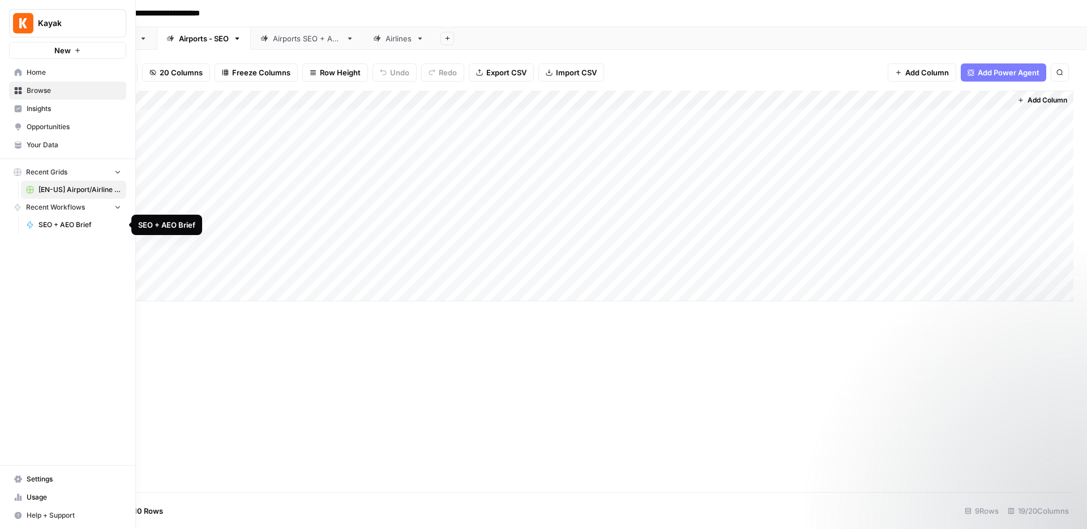
click at [56, 227] on span "SEO + AEO Brief" at bounding box center [80, 225] width 83 height 10
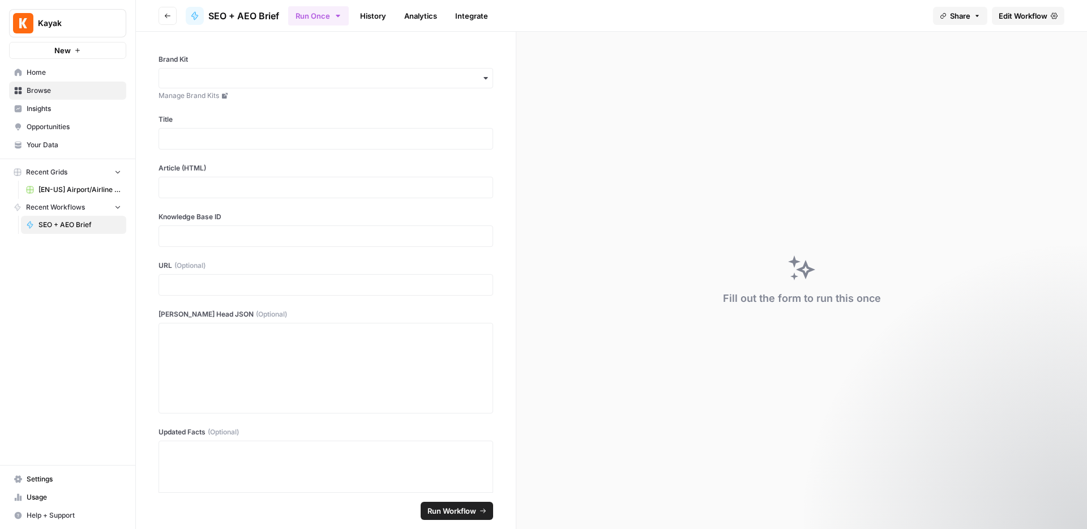
click at [1006, 20] on span "Edit Workflow" at bounding box center [1023, 15] width 49 height 11
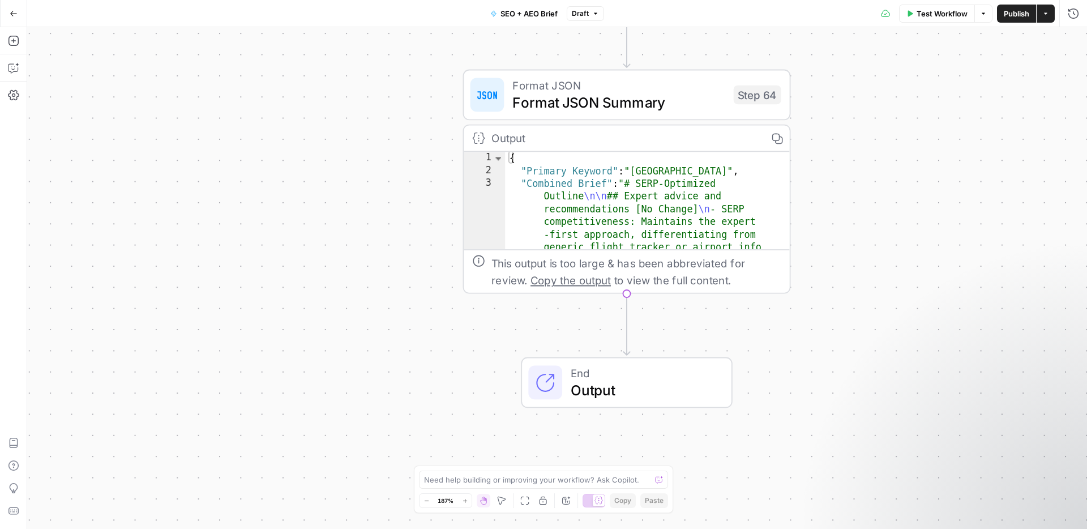
click at [357, 72] on div "Workflow Set Inputs Inputs Power Agent Identify target keywords - Fork Step 148…" at bounding box center [557, 278] width 1060 height 502
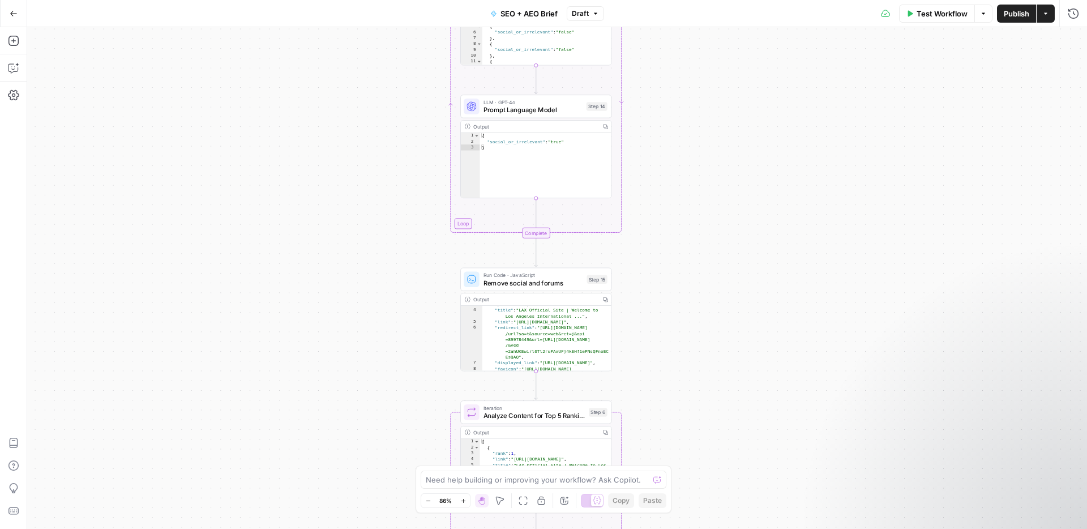
scroll to position [65, 0]
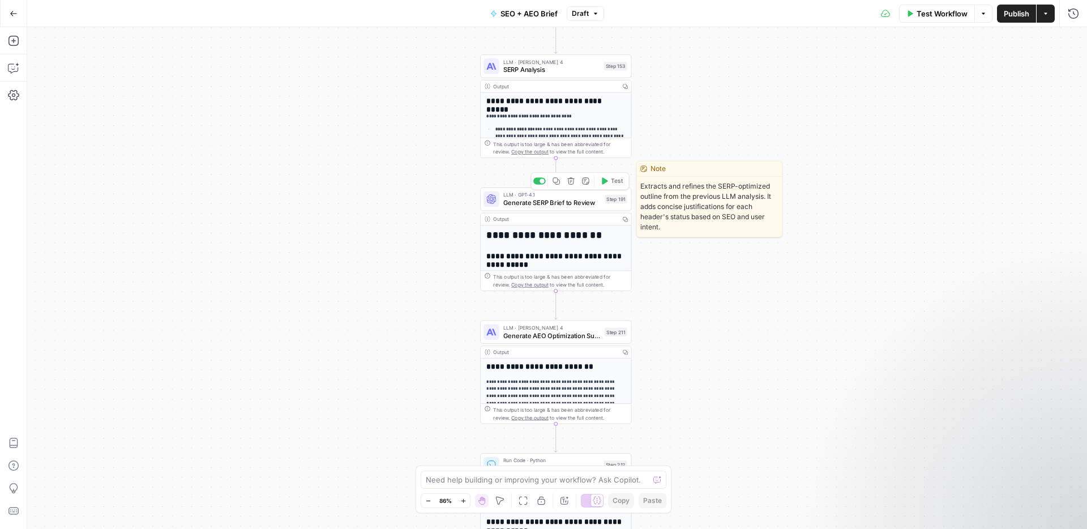
click at [542, 206] on span "Generate SERP Brief to Review" at bounding box center [552, 203] width 98 height 10
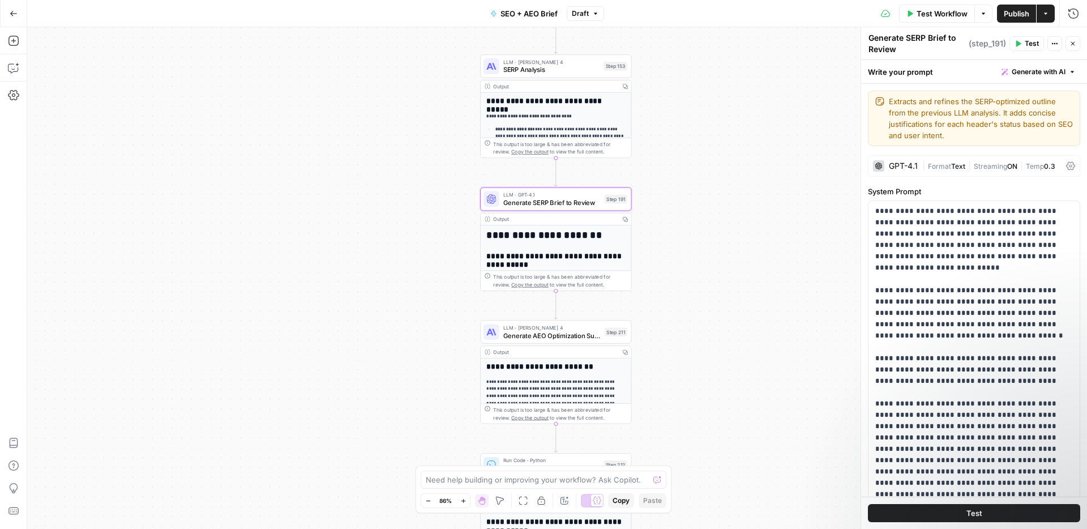
click at [890, 170] on div "GPT-4.1" at bounding box center [895, 165] width 45 height 11
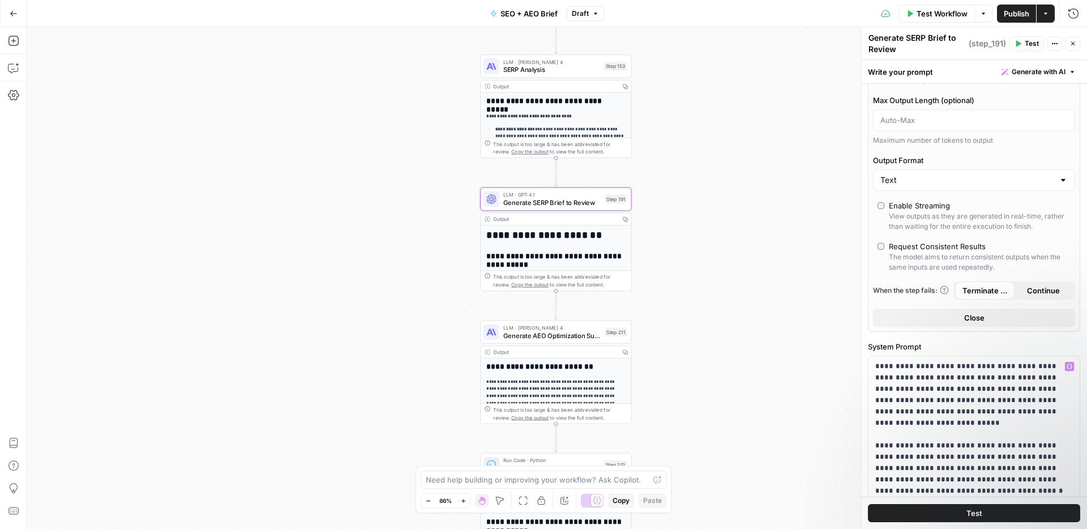
scroll to position [194, 0]
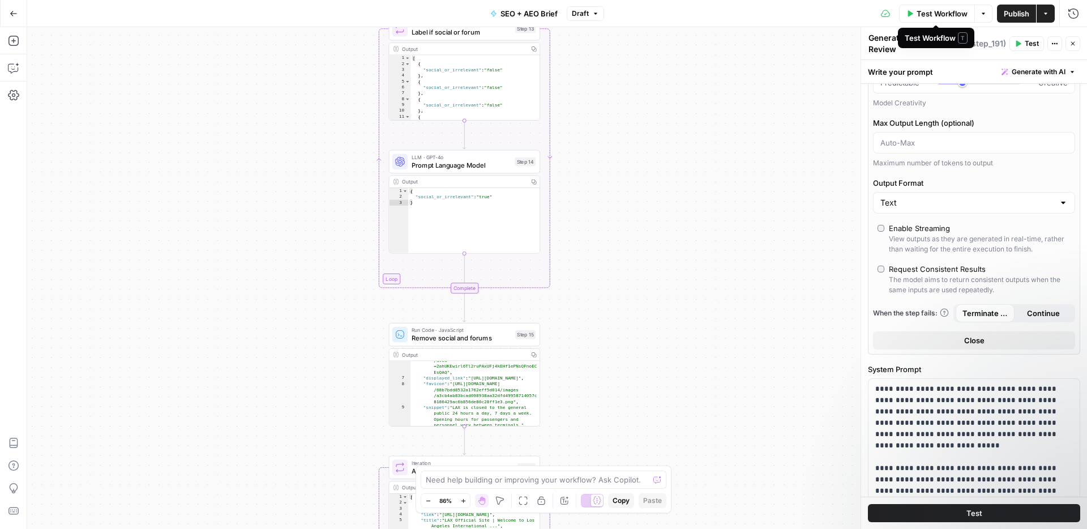
click at [929, 15] on span "Test Workflow" at bounding box center [942, 13] width 51 height 11
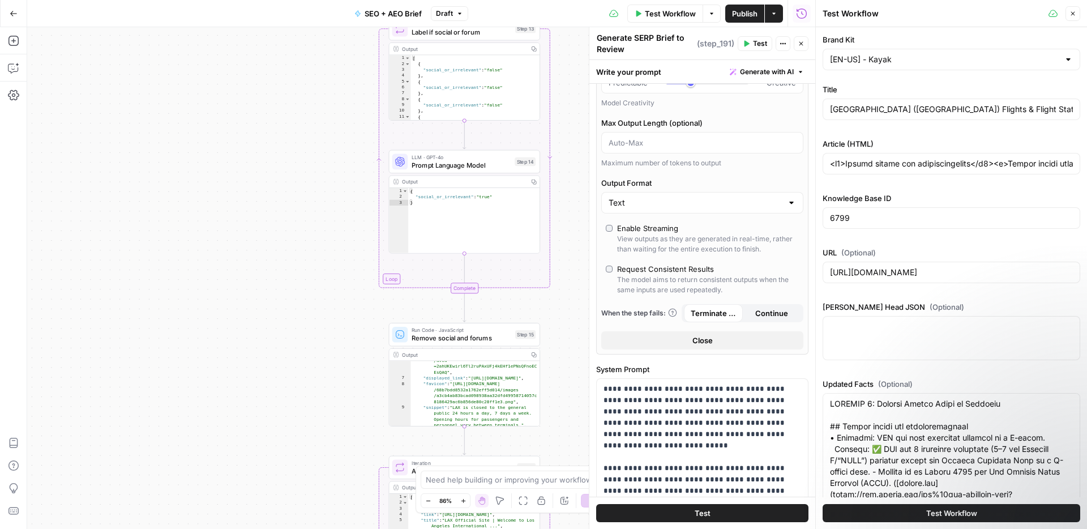
scroll to position [144, 0]
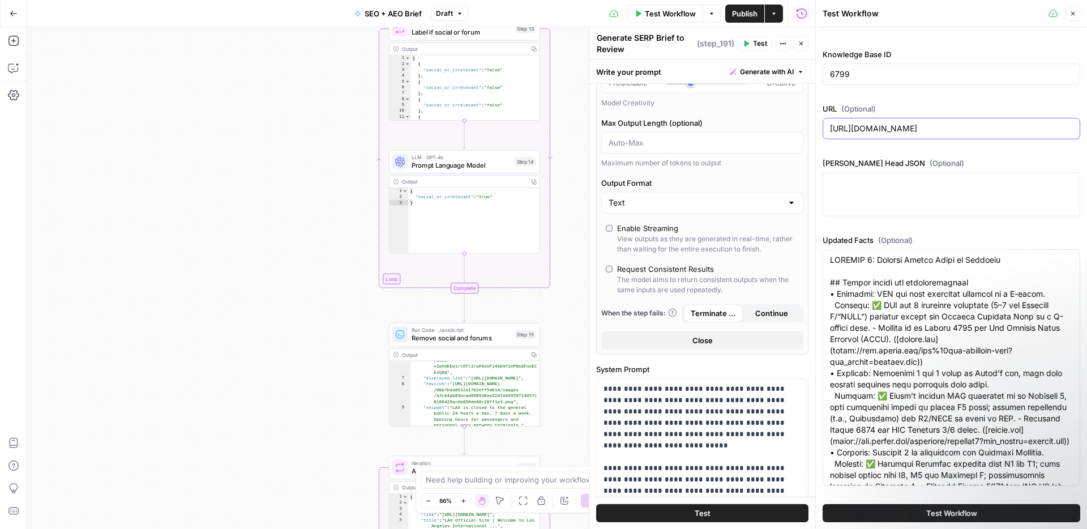
click at [892, 126] on input "https://www.kayak.com/Los-Angeles-Los-Angeles-Airport.LAX.ap.html" at bounding box center [951, 128] width 243 height 11
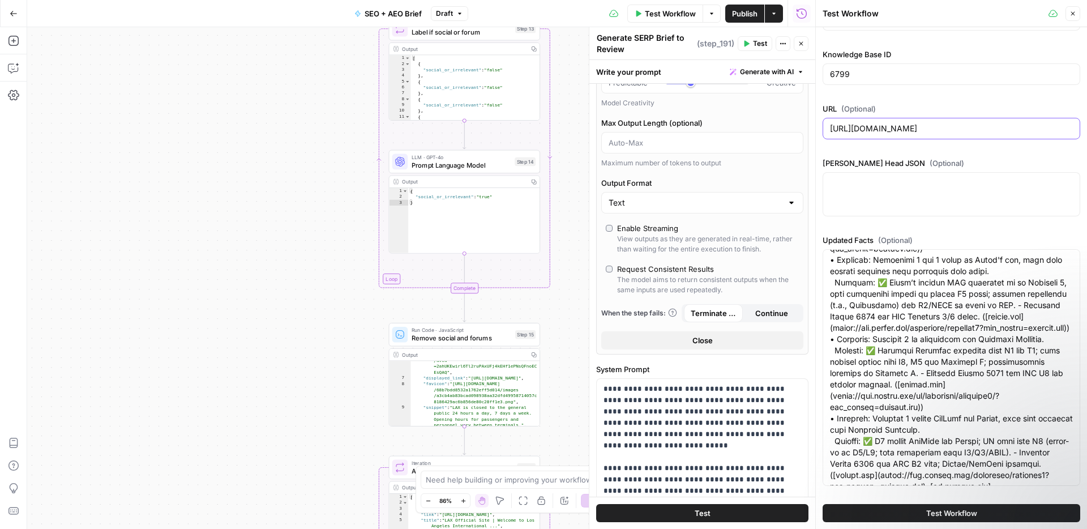
scroll to position [0, 0]
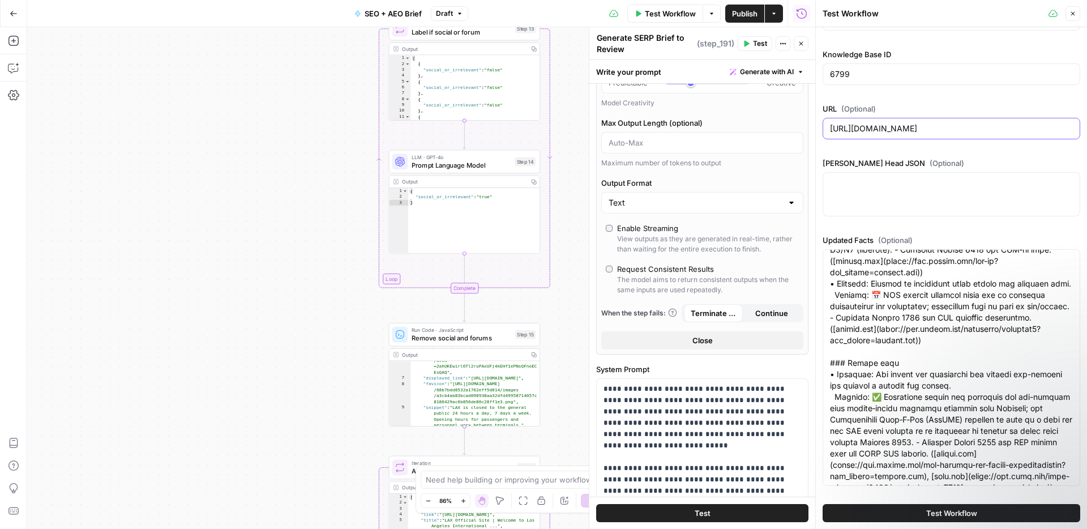
type input "<h2>Expert advice and recommendations</h2><p>Expert travel writer Stefanie Wald…"
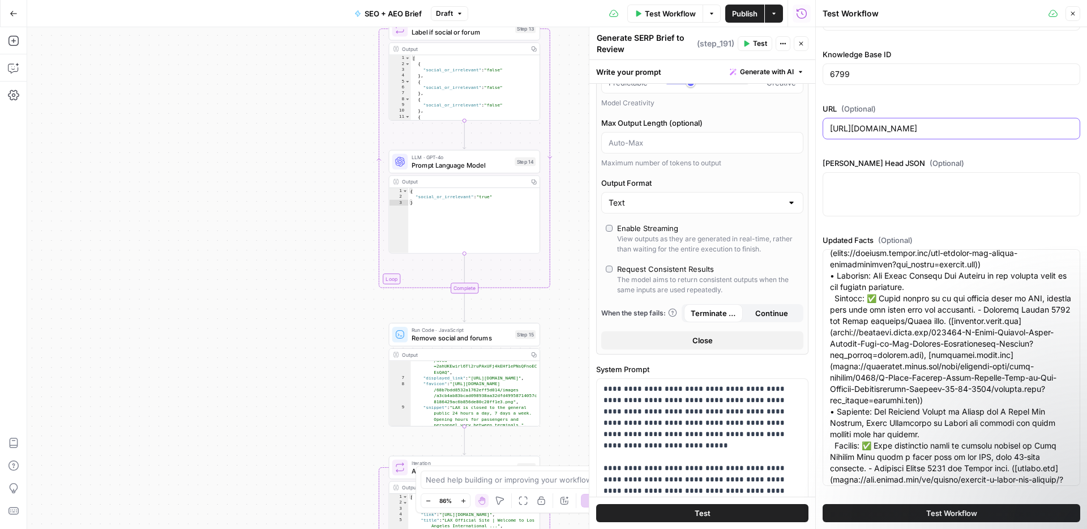
scroll to position [4439, 0]
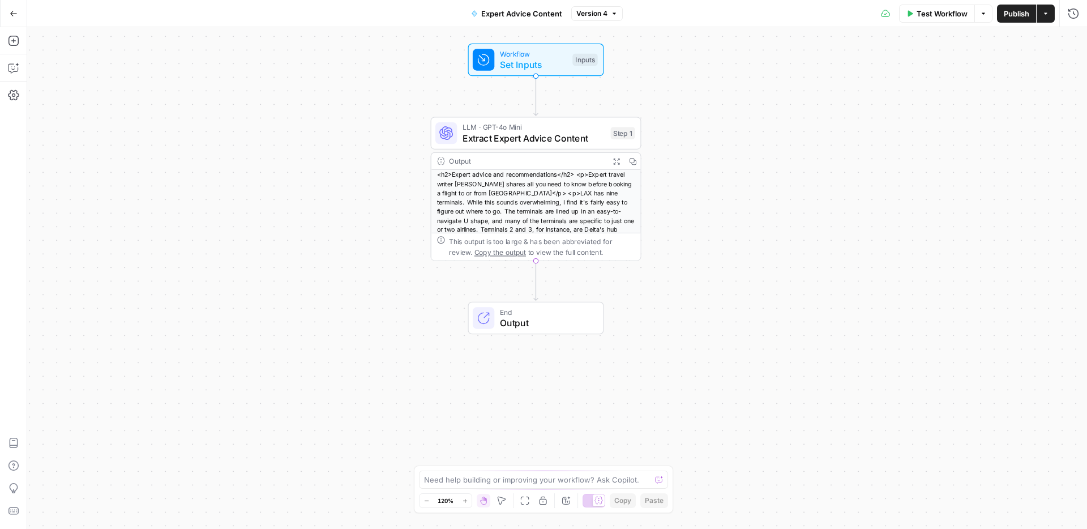
scroll to position [70, 0]
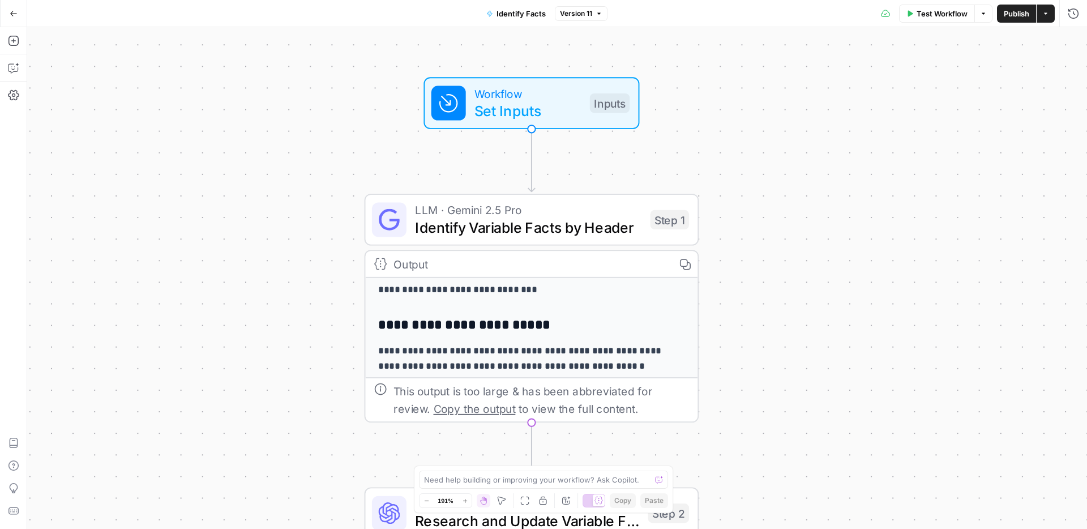
scroll to position [159, 0]
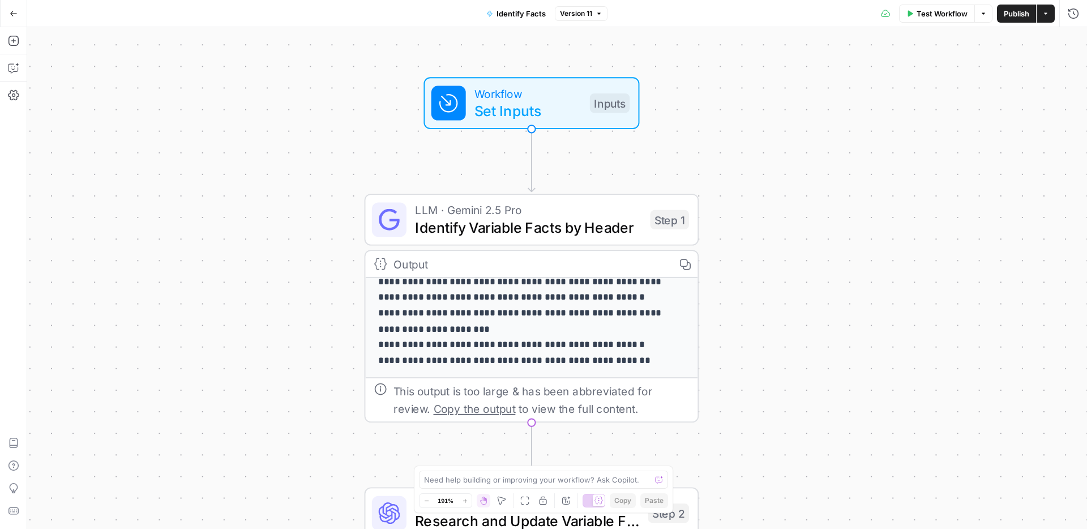
click at [552, 264] on div "Output" at bounding box center [529, 263] width 272 height 17
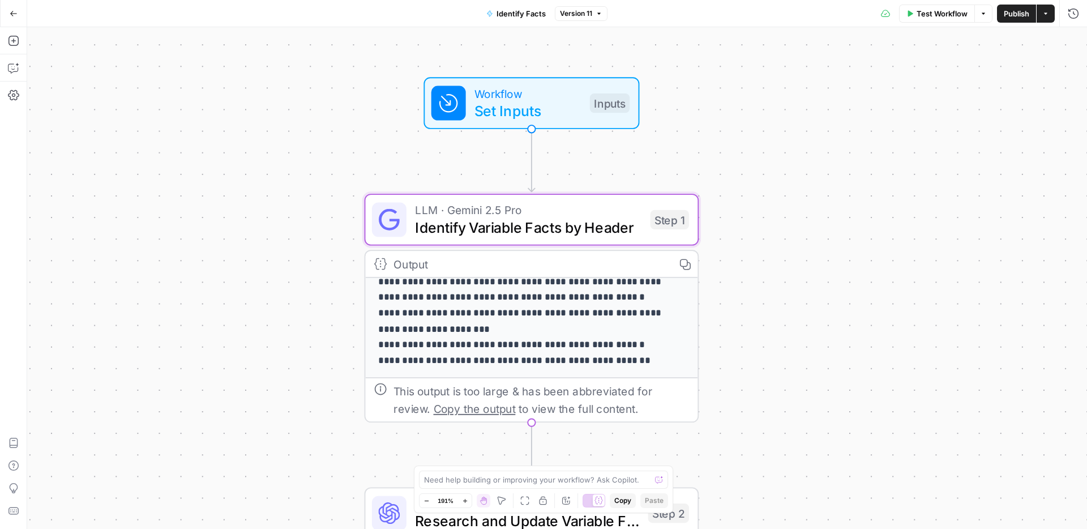
click at [580, 226] on span "Identify Variable Facts by Header" at bounding box center [528, 227] width 226 height 22
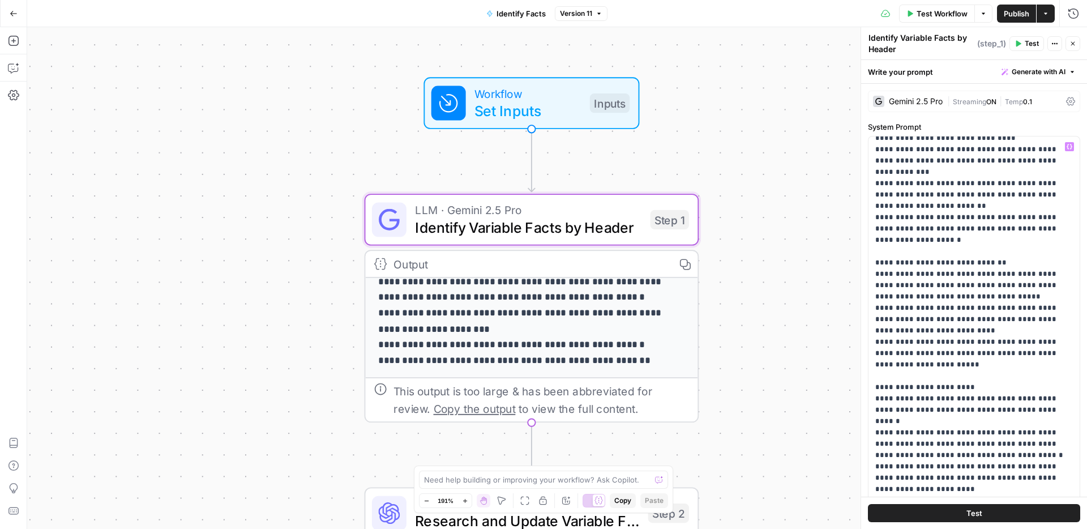
scroll to position [297, 0]
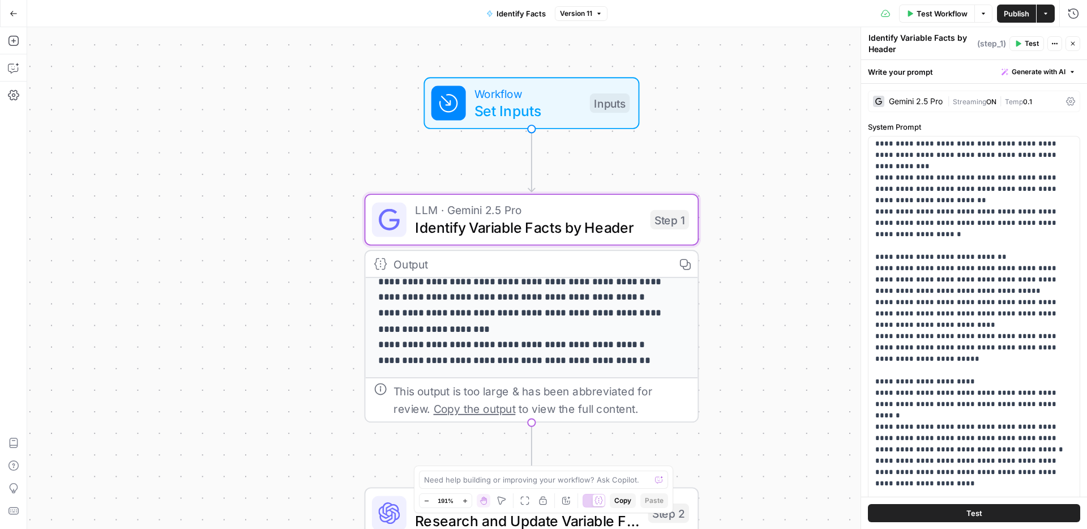
click at [8, 5] on button "Go Back" at bounding box center [13, 13] width 20 height 20
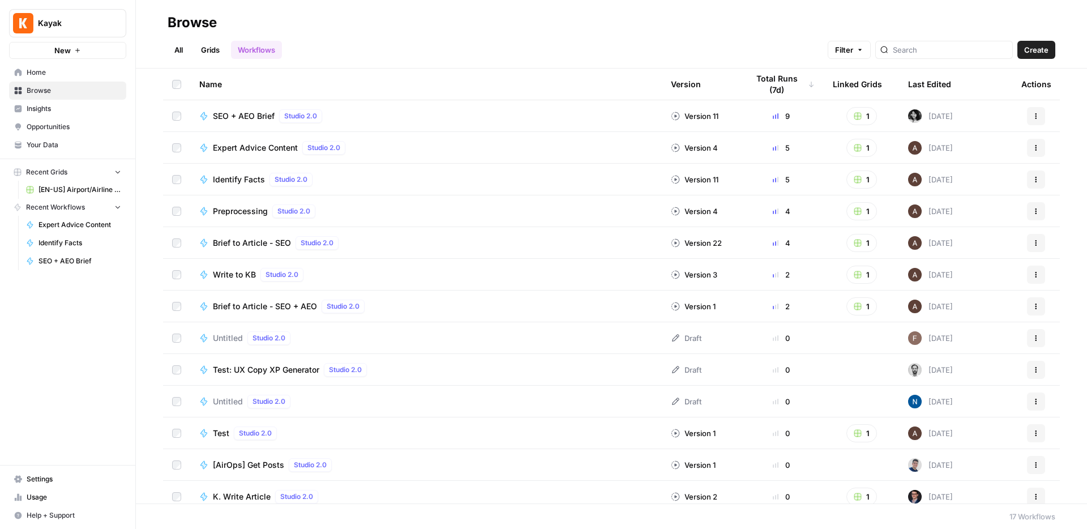
scroll to position [136, 0]
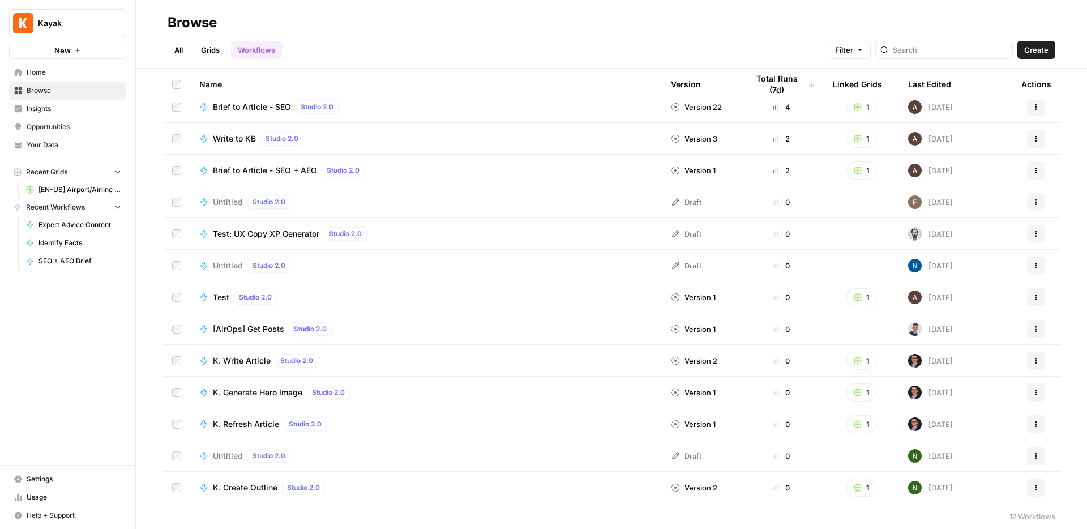
click at [221, 50] on link "Grids" at bounding box center [210, 50] width 32 height 18
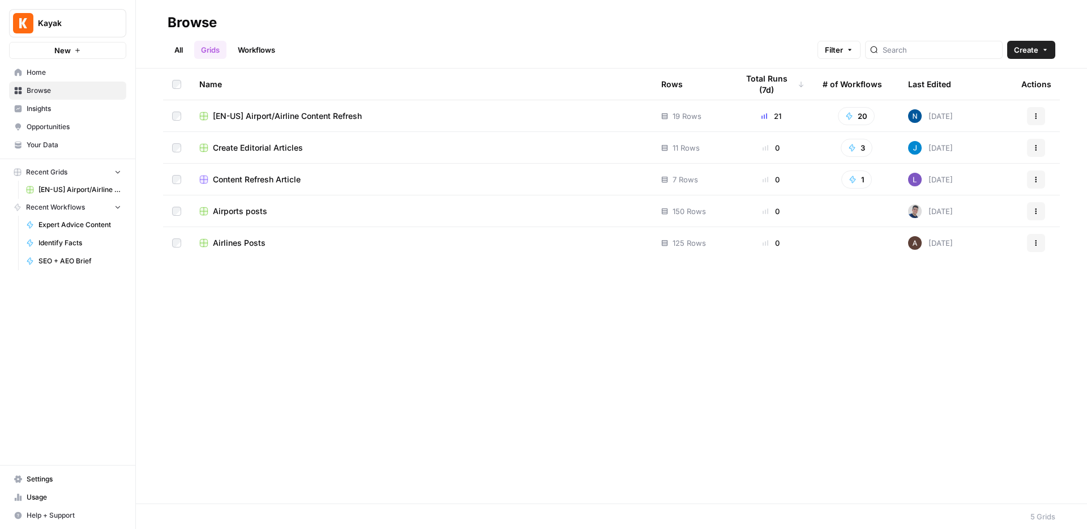
click at [263, 56] on link "Workflows" at bounding box center [256, 50] width 51 height 18
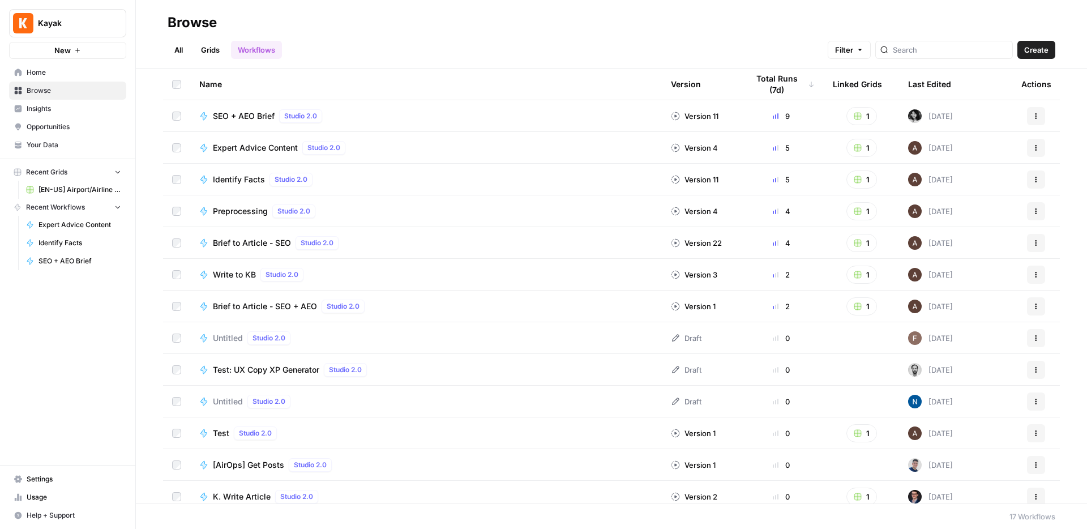
click at [365, 151] on div "Expert Advice Content Studio 2.0" at bounding box center [426, 148] width 454 height 14
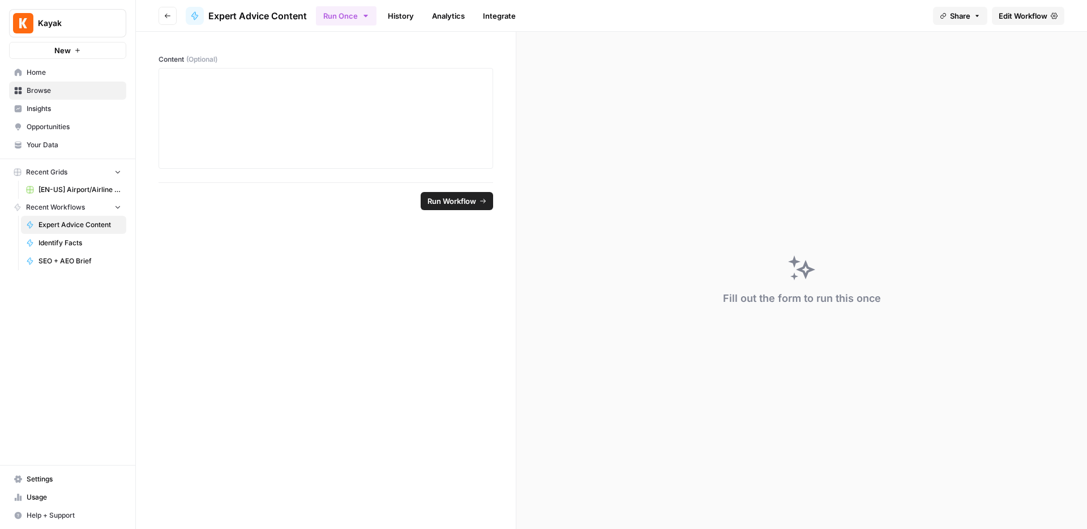
click at [165, 17] on icon "button" at bounding box center [167, 15] width 7 height 7
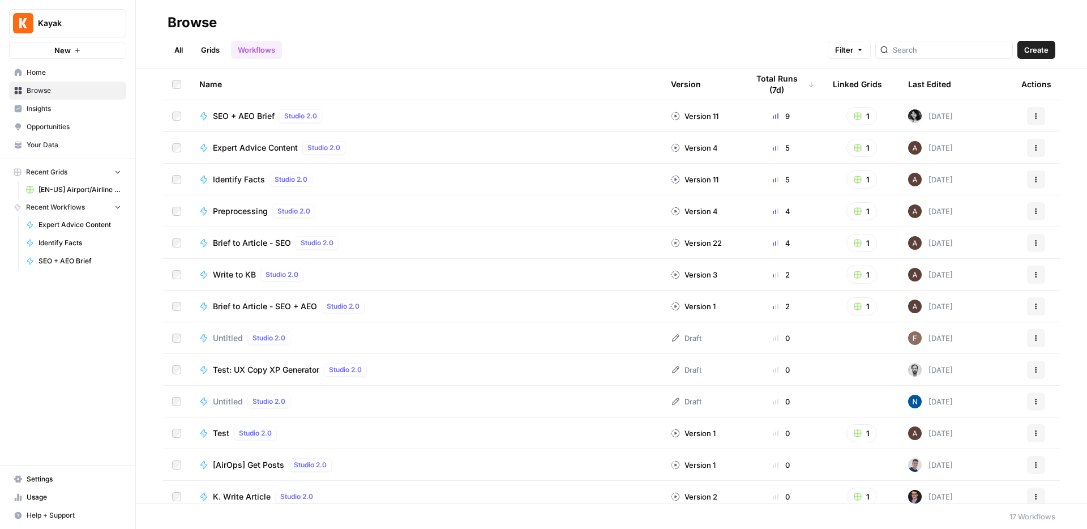
click at [333, 121] on div "SEO + AEO Brief Studio 2.0" at bounding box center [426, 116] width 454 height 14
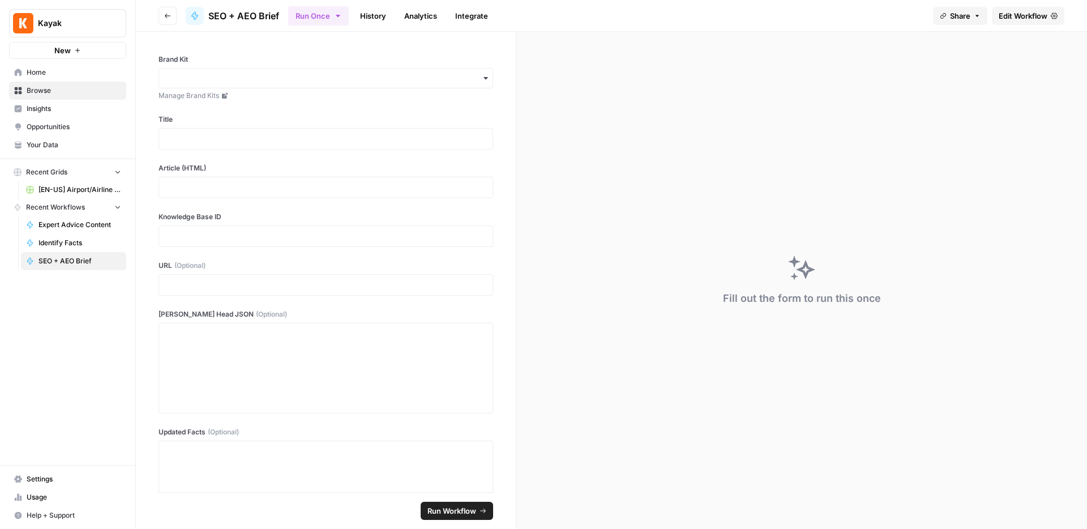
click at [1016, 8] on link "Edit Workflow" at bounding box center [1028, 16] width 72 height 18
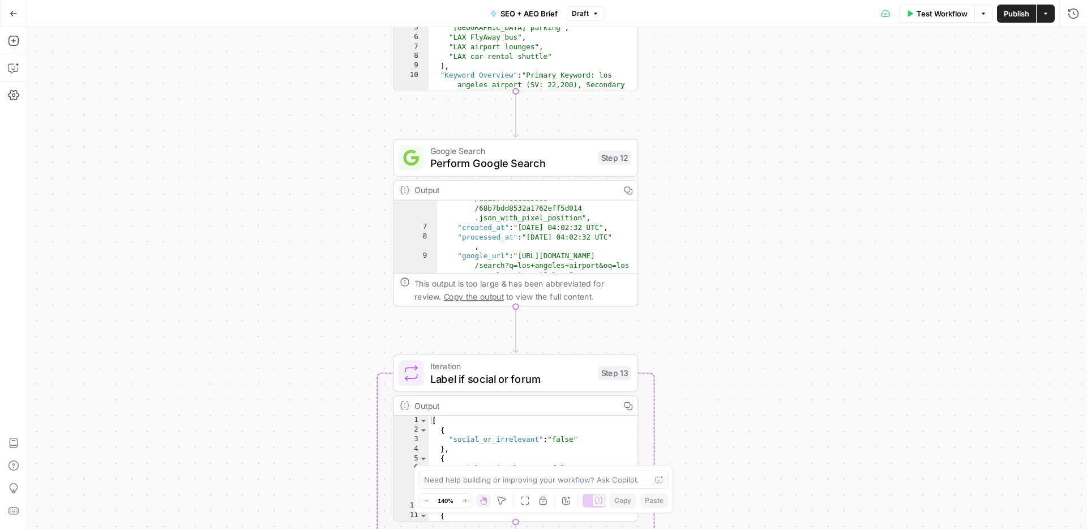
scroll to position [66, 0]
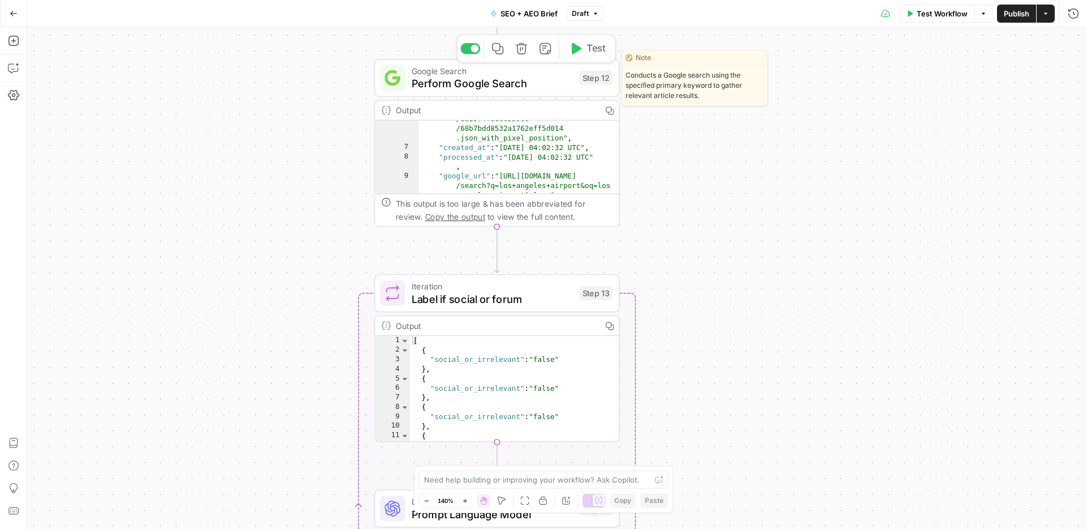
click at [550, 84] on span "Perform Google Search" at bounding box center [492, 83] width 161 height 16
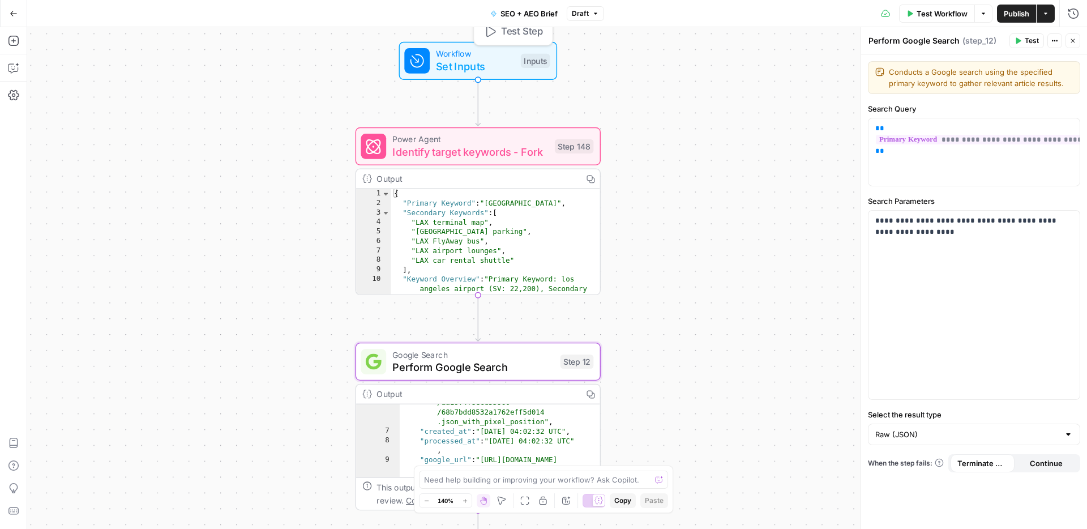
click at [502, 67] on span "Set Inputs" at bounding box center [475, 66] width 78 height 16
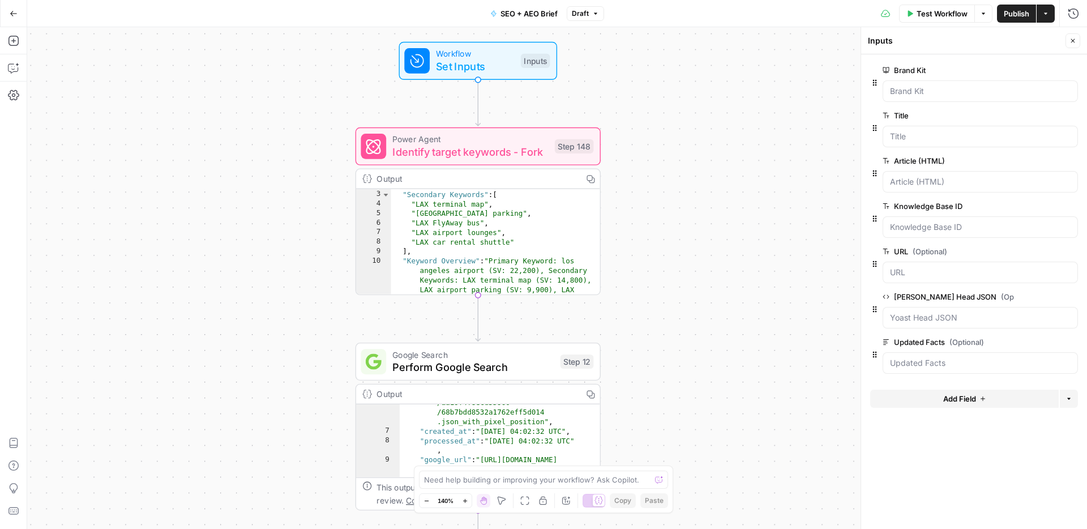
scroll to position [16, 0]
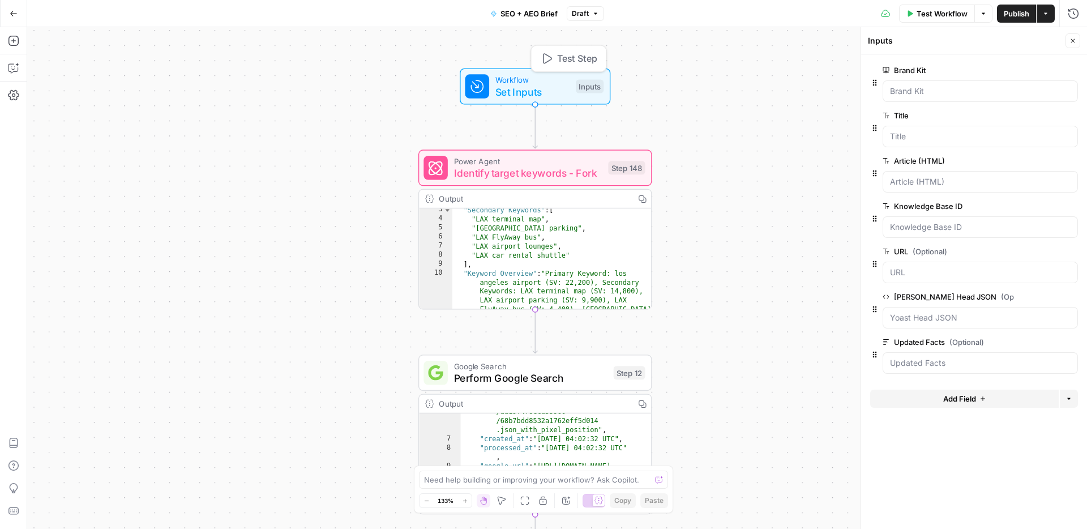
click at [548, 83] on span "Workflow" at bounding box center [532, 80] width 75 height 12
click at [983, 14] on icon "button" at bounding box center [983, 13] width 7 height 7
click at [759, 96] on div "Workflow Set Inputs Inputs Power Agent Identify target keywords - Fork Step 148…" at bounding box center [557, 278] width 1060 height 502
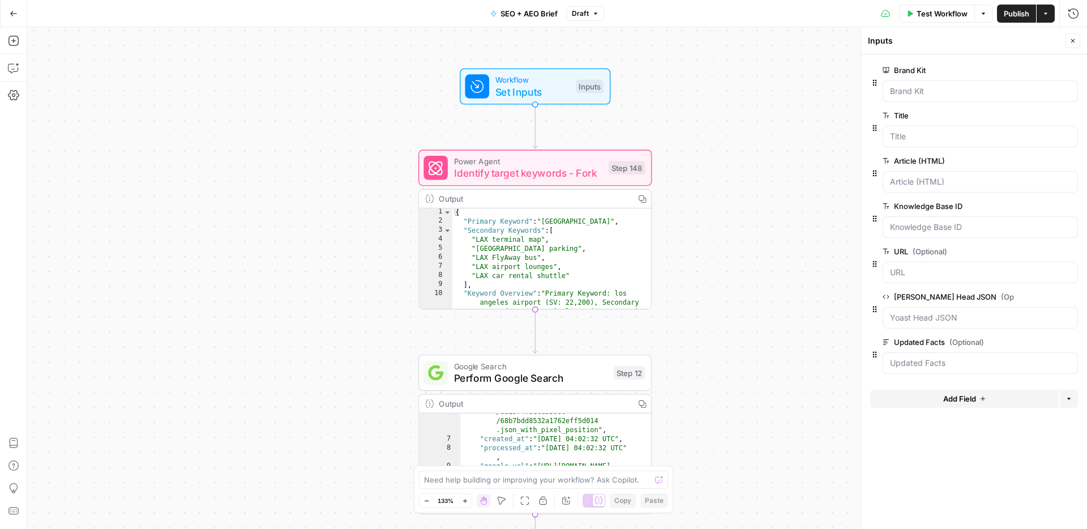
scroll to position [40, 0]
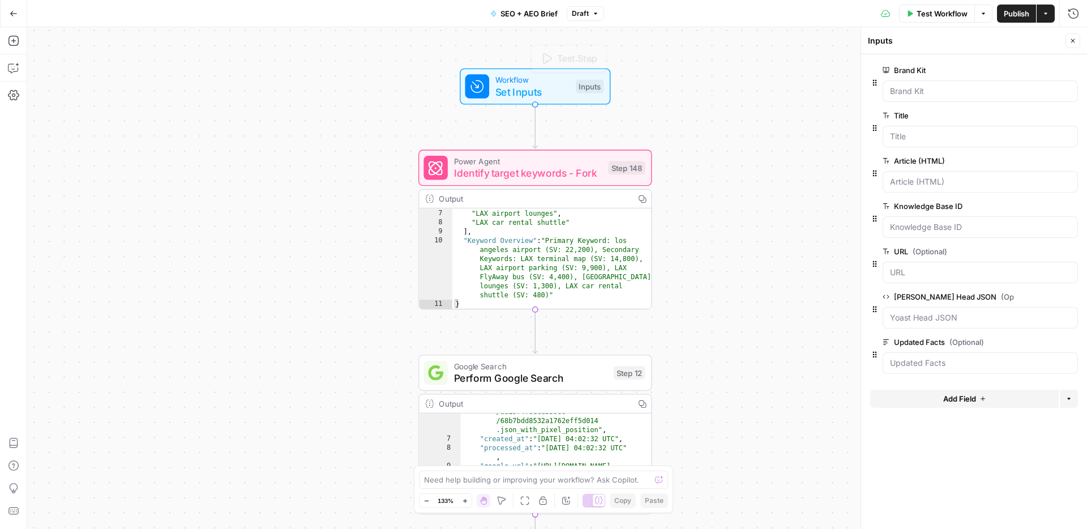
click at [519, 80] on span "Workflow" at bounding box center [532, 80] width 75 height 12
click at [9, 101] on button "Settings" at bounding box center [14, 95] width 18 height 18
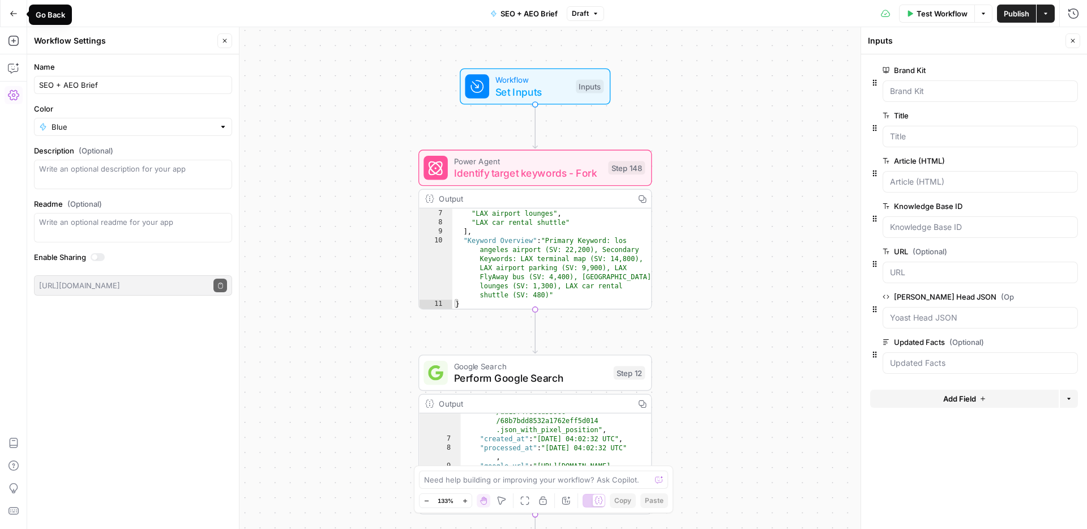
click at [12, 19] on button "Go Back" at bounding box center [13, 13] width 20 height 20
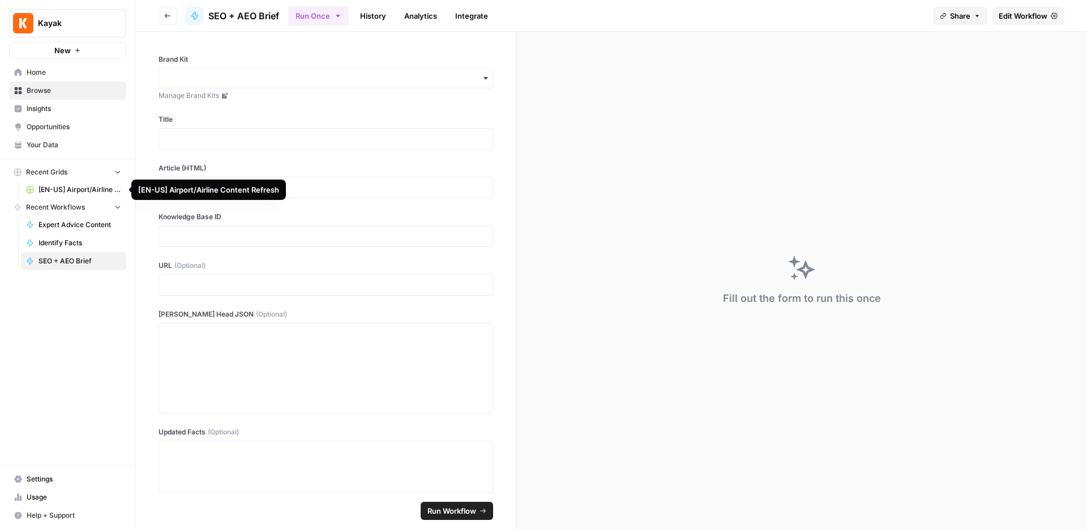
click at [64, 187] on span "[EN-US] Airport/Airline Content Refresh" at bounding box center [80, 190] width 83 height 10
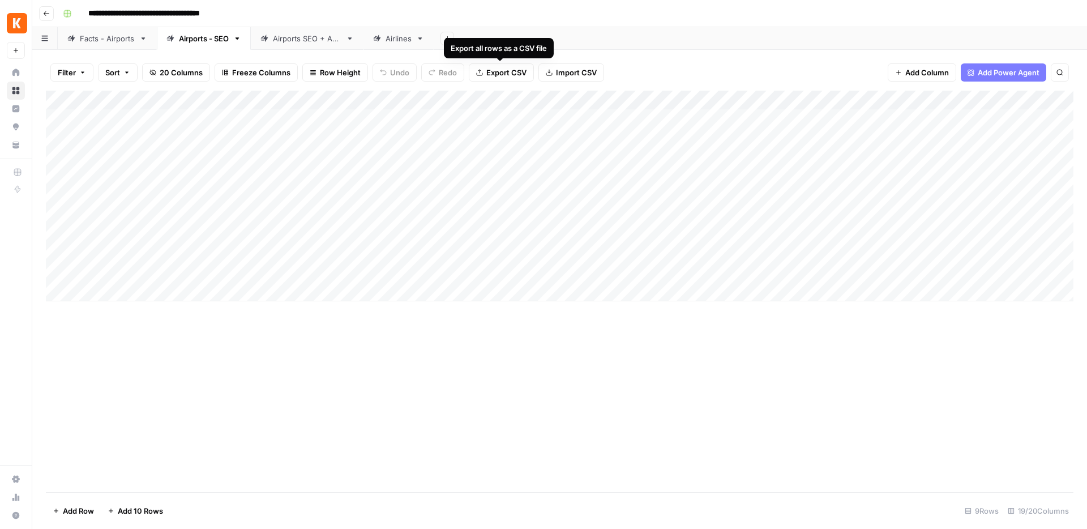
click at [490, 71] on span "Export CSV" at bounding box center [506, 72] width 40 height 11
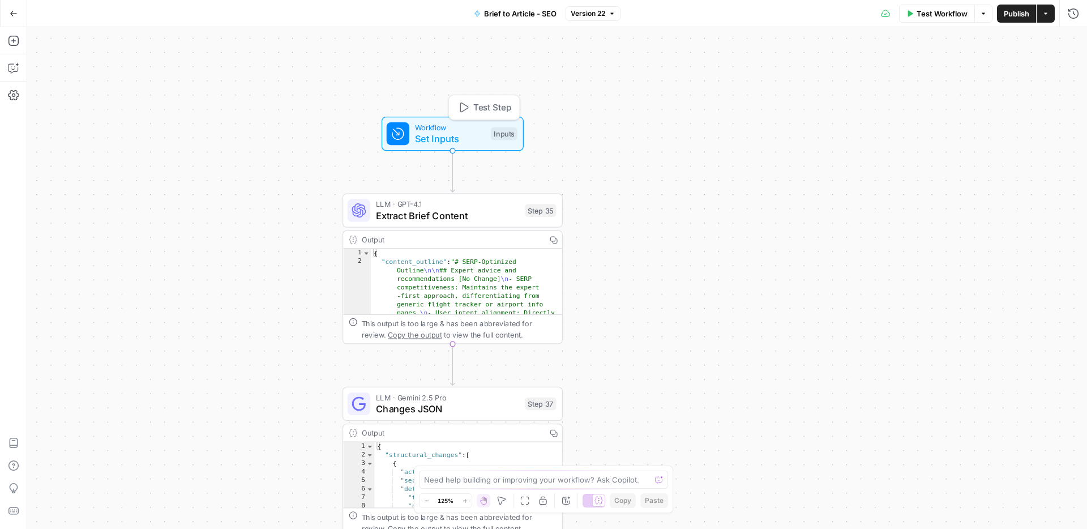
click at [448, 137] on span "Set Inputs" at bounding box center [450, 138] width 70 height 14
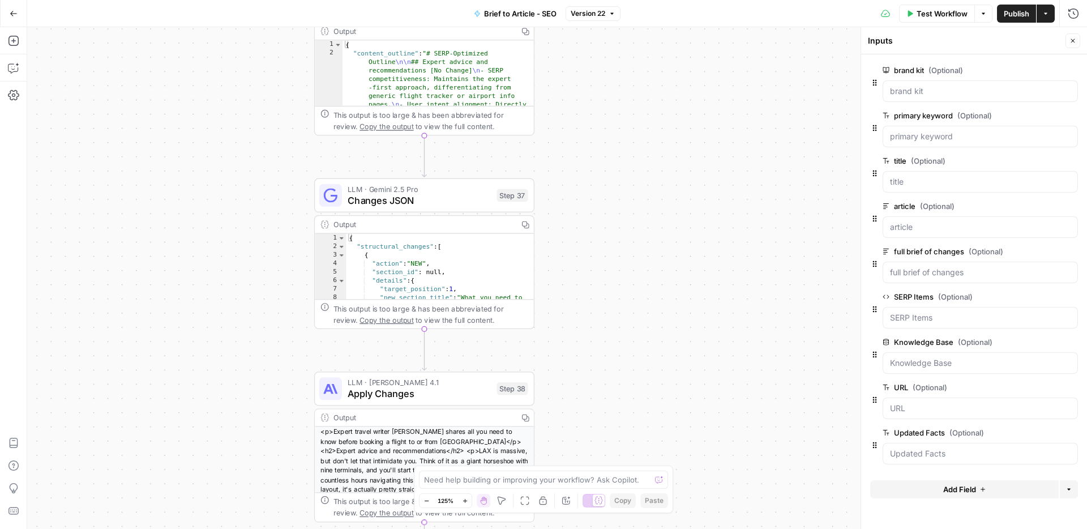
click at [14, 15] on icon "button" at bounding box center [14, 14] width 8 height 8
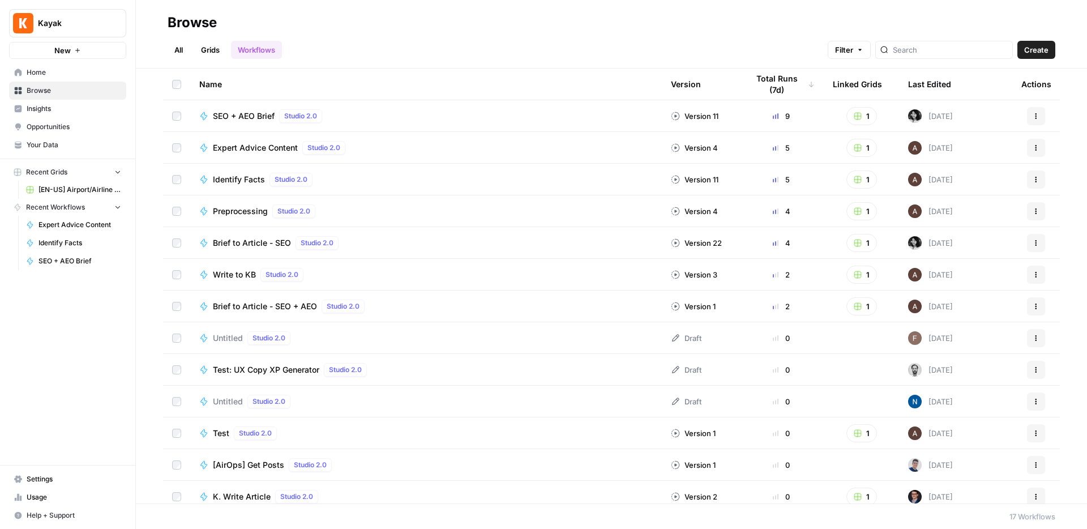
click at [219, 57] on link "Grids" at bounding box center [210, 50] width 32 height 18
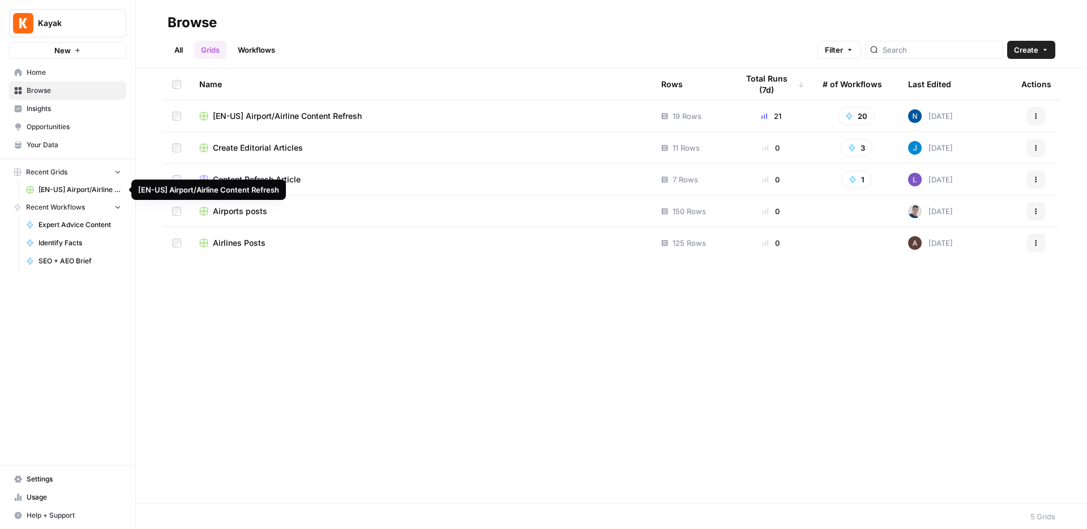
click at [94, 188] on span "[EN-US] Airport/Airline Content Refresh" at bounding box center [80, 190] width 83 height 10
